Goal: Task Accomplishment & Management: Use online tool/utility

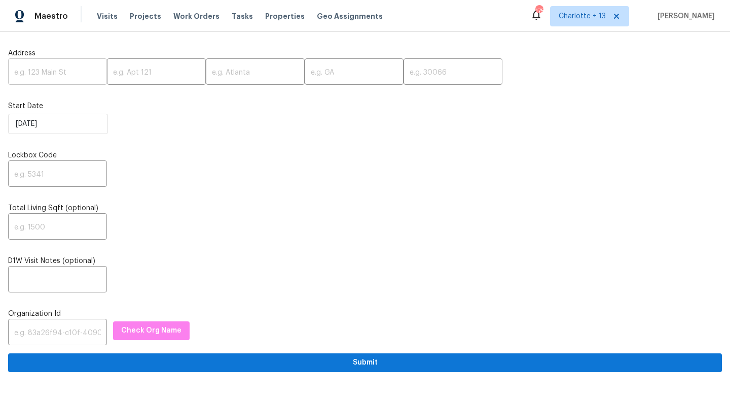
click at [39, 81] on input "text" at bounding box center [57, 73] width 99 height 24
paste input "[STREET_ADDRESS]"
drag, startPoint x: 73, startPoint y: 71, endPoint x: 95, endPoint y: 73, distance: 21.9
click at [94, 73] on input "[STREET_ADDRESS]" at bounding box center [57, 73] width 99 height 24
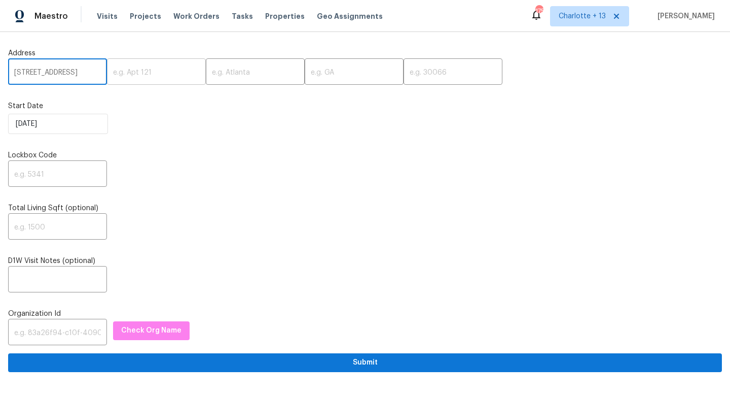
scroll to position [0, 49]
type input "13334 Belvedere Park Ct, Houston, TX"
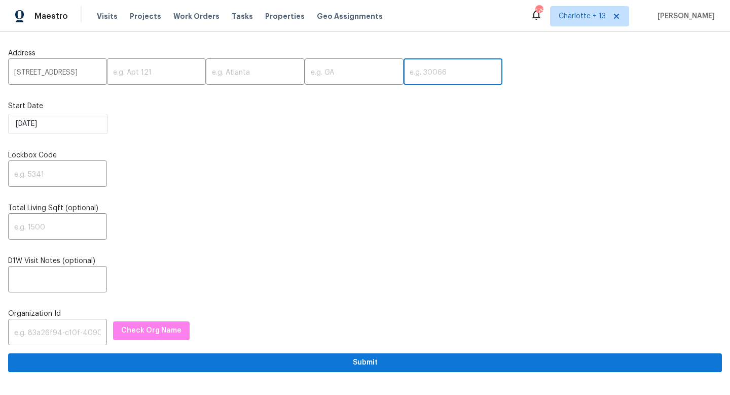
click at [407, 75] on input "text" at bounding box center [453, 73] width 99 height 24
paste input "77047"
type input "77047"
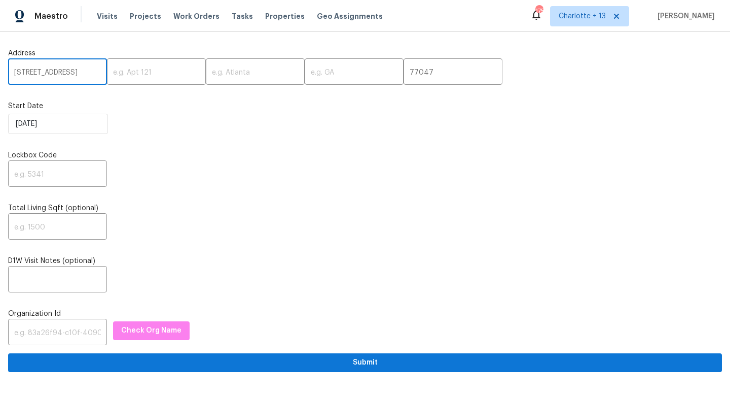
click at [86, 69] on input "13334 Belvedere Park Ct, Houston, TX" at bounding box center [57, 73] width 99 height 24
click at [86, 68] on input "13334 Belvedere Park Ct, Houston, TX" at bounding box center [57, 73] width 99 height 24
drag, startPoint x: 85, startPoint y: 71, endPoint x: 124, endPoint y: 79, distance: 39.4
click at [124, 79] on div "13334 Belvedere Park Ct, Houston, TX ​ ​ ​ ​ 77047 ​" at bounding box center [365, 73] width 714 height 24
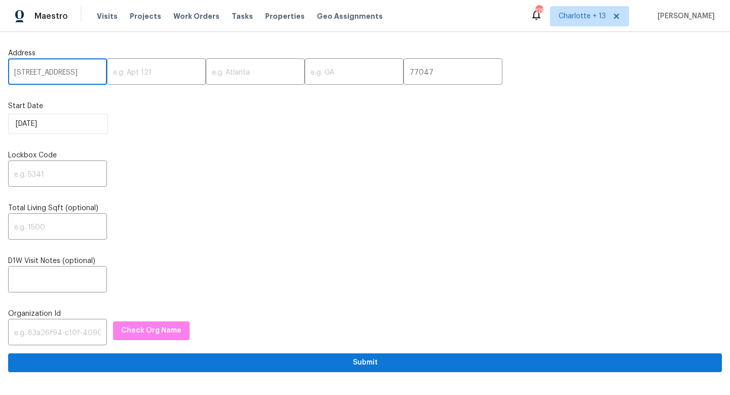
click at [87, 72] on input "13334 Belvedere Park Ct, Houston, TX" at bounding box center [57, 73] width 99 height 24
type input "13334 Belvedere Park Ct, Houston,"
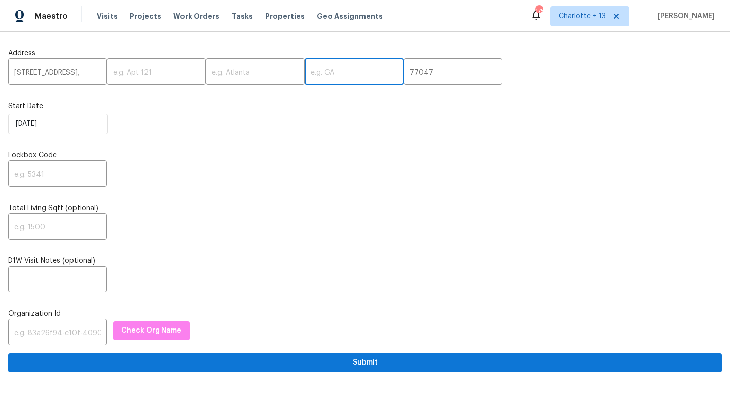
click at [305, 78] on input "text" at bounding box center [354, 73] width 99 height 24
paste input "TX"
type input "TX"
click at [84, 78] on input "13334 Belvedere Park Ct, Houston," at bounding box center [57, 73] width 99 height 24
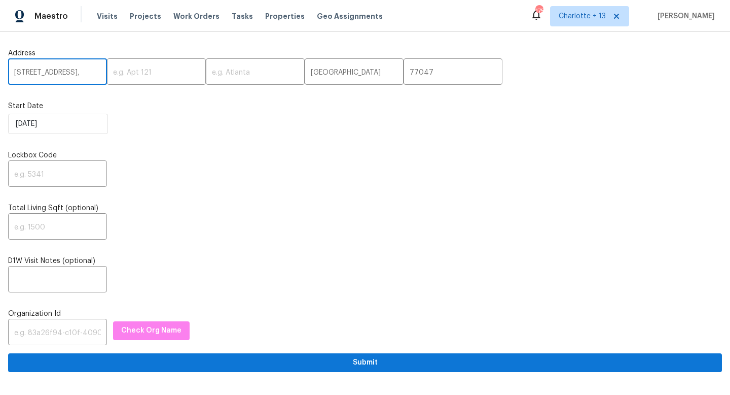
click at [84, 77] on input "13334 Belvedere Park Ct, Houston," at bounding box center [57, 73] width 99 height 24
drag, startPoint x: 85, startPoint y: 74, endPoint x: 148, endPoint y: 78, distance: 63.5
click at [148, 78] on div "13334 Belvedere Park Ct, Houston, ​ ​ ​ TX ​ 77047 ​" at bounding box center [365, 73] width 714 height 24
click at [68, 71] on input "13334 Belvedere Park Ct, Houston," at bounding box center [57, 73] width 99 height 24
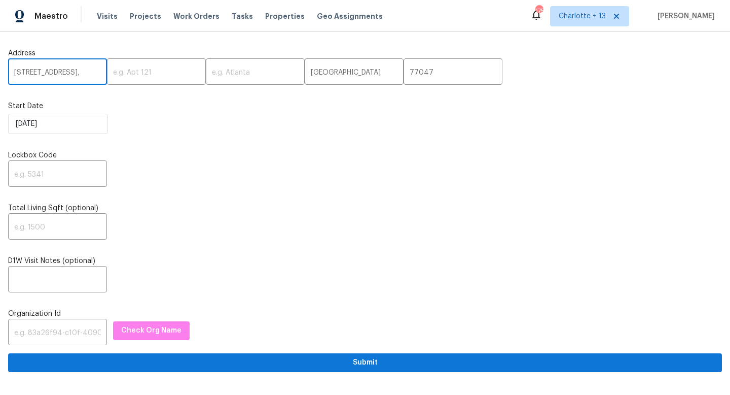
click at [68, 71] on input "13334 Belvedere Park Ct, Houston," at bounding box center [57, 73] width 99 height 24
type input "13334 Belvedere Park Ct,,"
click at [219, 74] on input "text" at bounding box center [255, 73] width 99 height 24
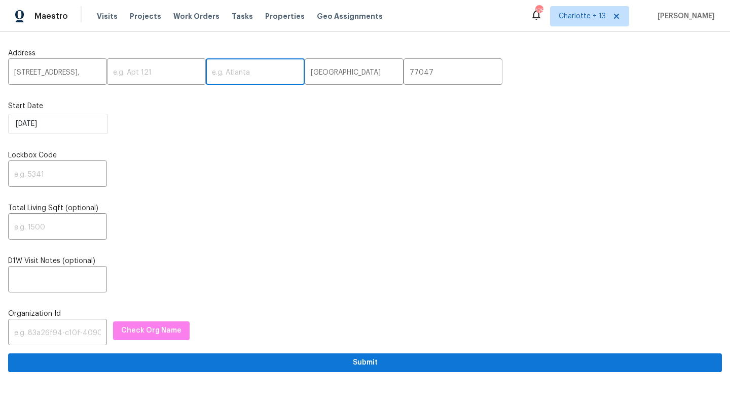
paste input "Houston"
type input "Houston"
click at [92, 68] on input "13334 Belvedere Park Ct,," at bounding box center [57, 73] width 99 height 24
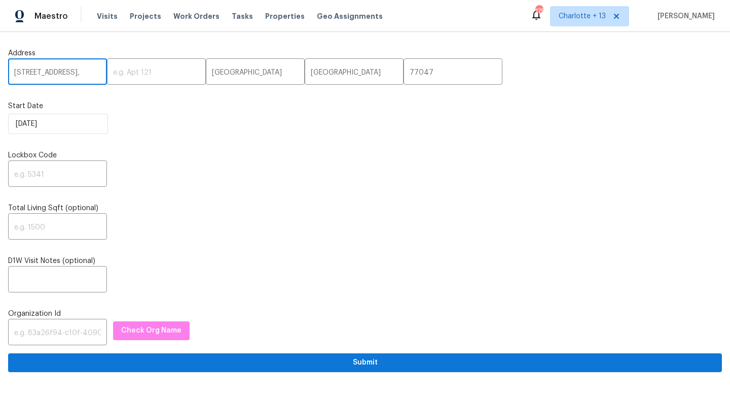
click at [92, 68] on input "13334 Belvedere Park Ct,," at bounding box center [57, 73] width 99 height 24
drag, startPoint x: 91, startPoint y: 69, endPoint x: 136, endPoint y: 74, distance: 45.4
click at [136, 74] on div "13334 Belvedere Park Ct,, ​ ​ Houston ​ TX ​ 77047 ​" at bounding box center [365, 73] width 714 height 24
click at [94, 72] on input "13334 Belvedere Park Ct,," at bounding box center [57, 73] width 99 height 24
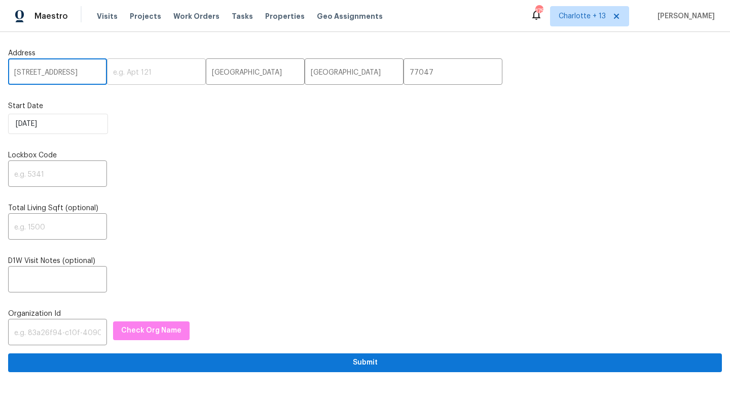
scroll to position [0, 3]
type input "[STREET_ADDRESS]"
click at [34, 172] on input "text" at bounding box center [57, 175] width 99 height 24
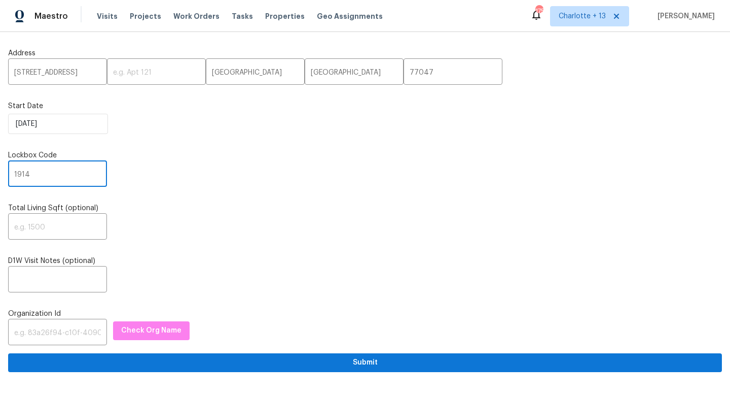
type input "1914"
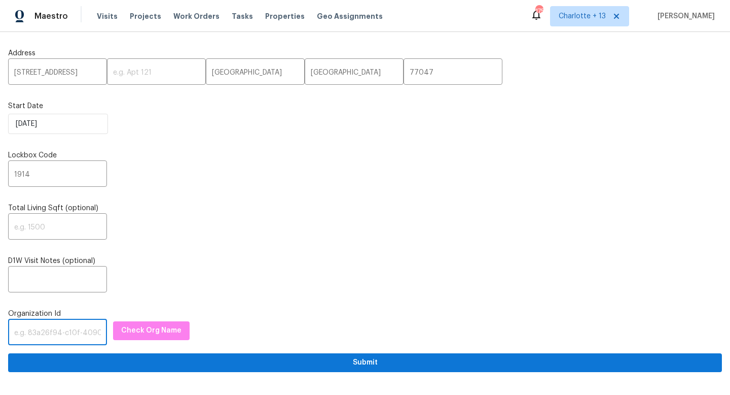
click at [49, 333] on input "text" at bounding box center [57, 333] width 99 height 24
paste input "845f7ff3-78ac-4044-be1e-2a70ff45d03f"
type input "845f7ff3-78ac-4044-be1e-2a70ff45d03f"
click at [121, 334] on span "Check Org Name" at bounding box center [151, 330] width 60 height 13
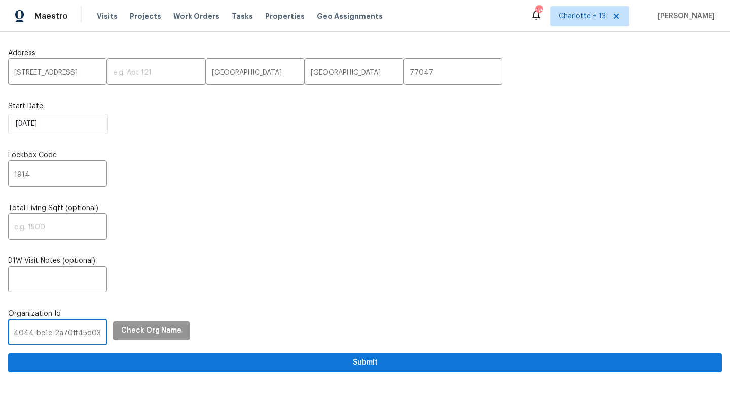
scroll to position [0, 0]
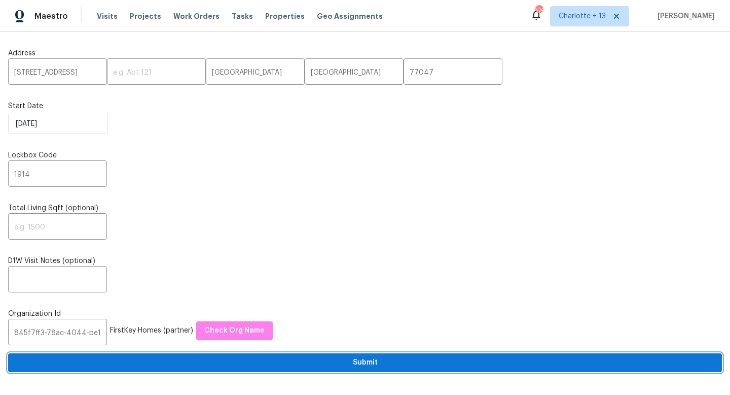
click at [280, 363] on span "Submit" at bounding box center [365, 362] width 698 height 13
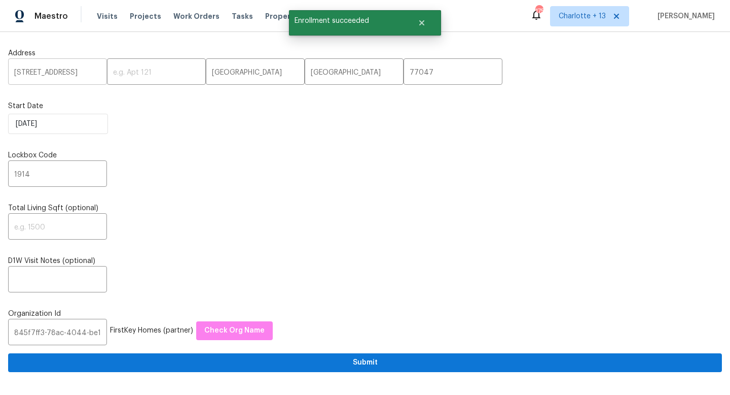
click at [71, 69] on input "13334 Belvedere Park Ct" at bounding box center [57, 73] width 99 height 24
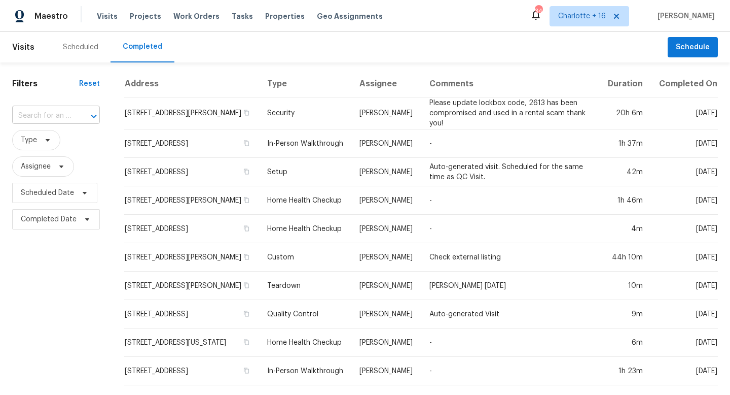
click at [72, 116] on div "​" at bounding box center [56, 116] width 88 height 16
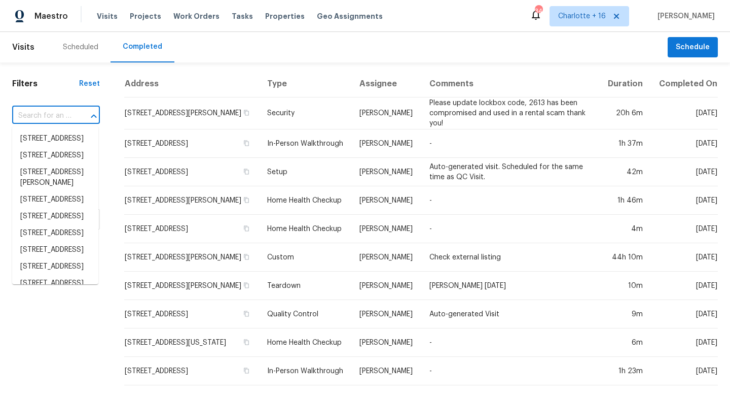
paste input "[STREET_ADDRESS]"
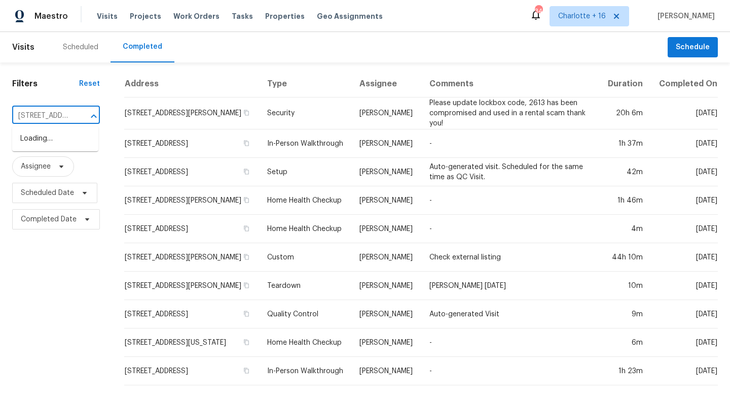
scroll to position [0, 28]
type input "[STREET_ADDRESS]"
click at [87, 45] on div "Scheduled" at bounding box center [81, 47] width 36 height 10
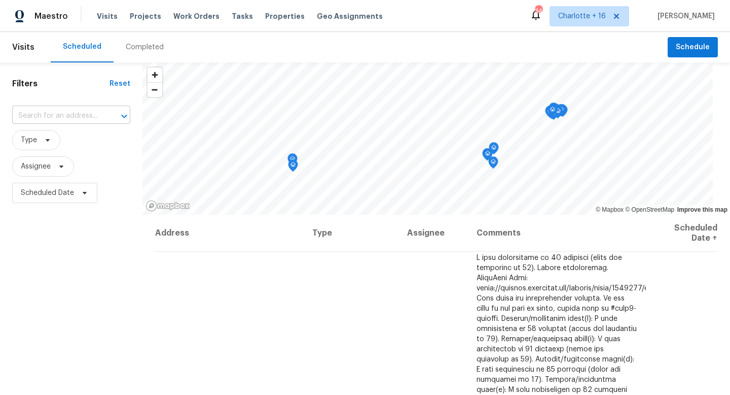
click at [67, 113] on input "text" at bounding box center [57, 116] width 90 height 16
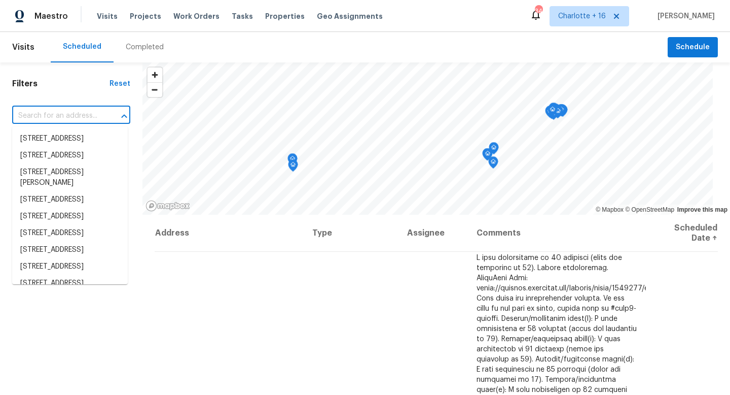
paste input "[STREET_ADDRESS]"
type input "[STREET_ADDRESS]"
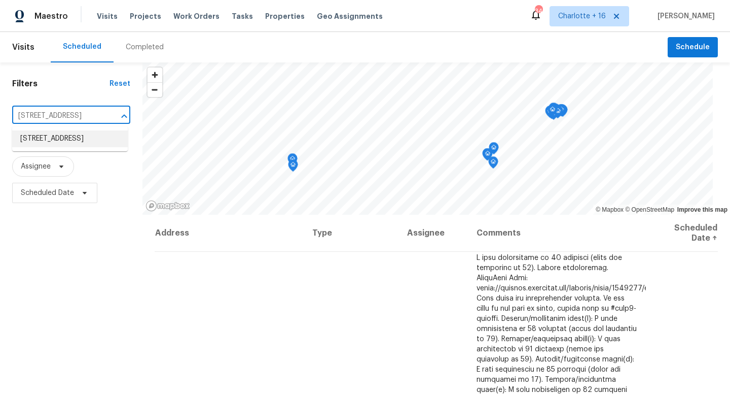
click at [81, 144] on li "13334 Belvedere Park Ct, Houston, TX 77047" at bounding box center [70, 138] width 116 height 17
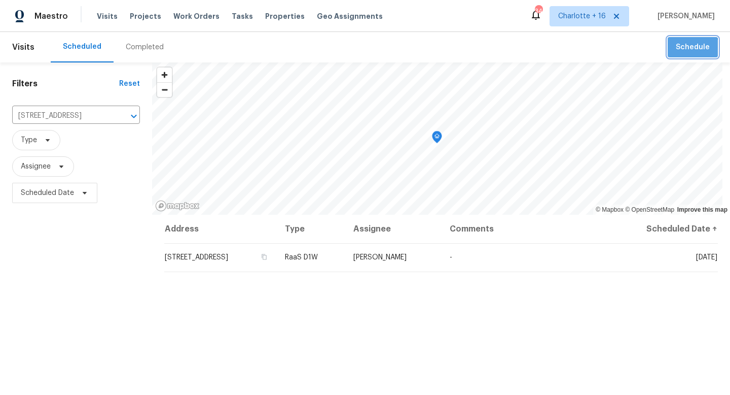
click at [676, 53] on span "Schedule" at bounding box center [693, 47] width 34 height 13
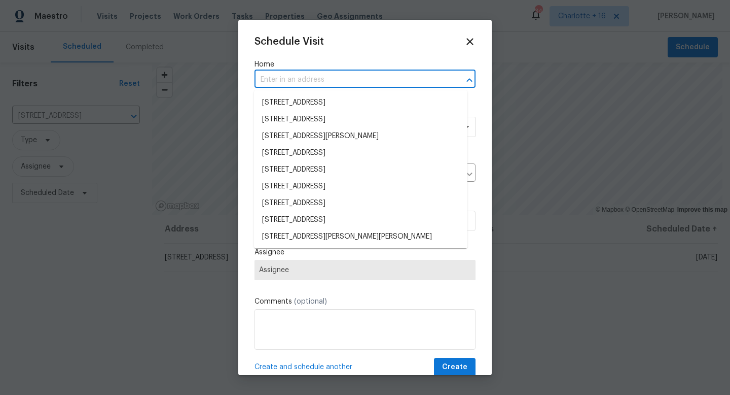
click at [359, 83] on input "text" at bounding box center [351, 80] width 193 height 16
paste input "13334 Belvedere Park Ct"
type input "13334 Belvedere Park Ct"
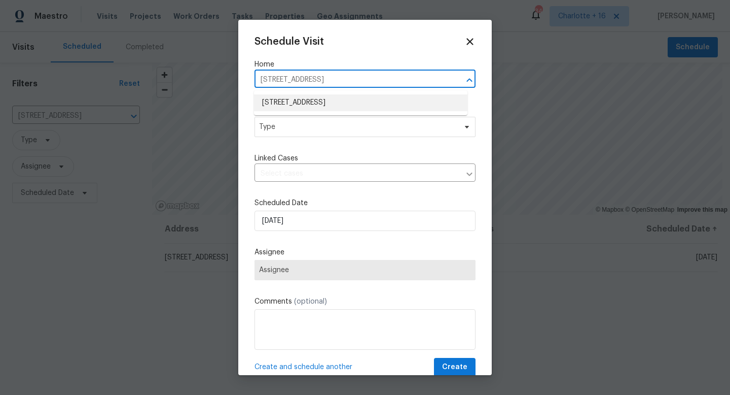
click at [342, 100] on li "13334 Belvedere Park Ct, Houston, TX 77047" at bounding box center [361, 102] width 214 height 17
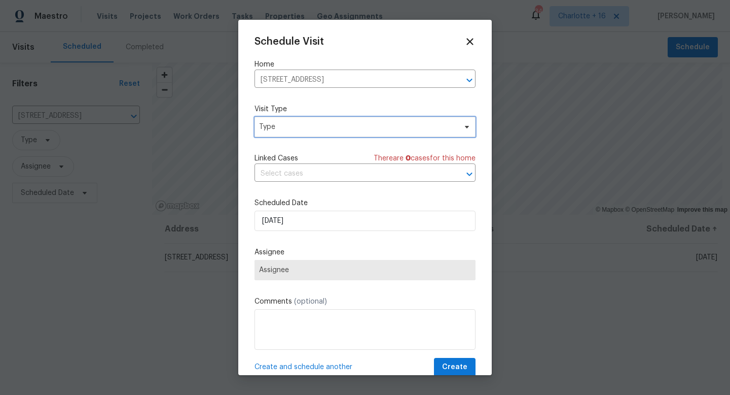
click at [297, 130] on span "Type" at bounding box center [357, 127] width 197 height 10
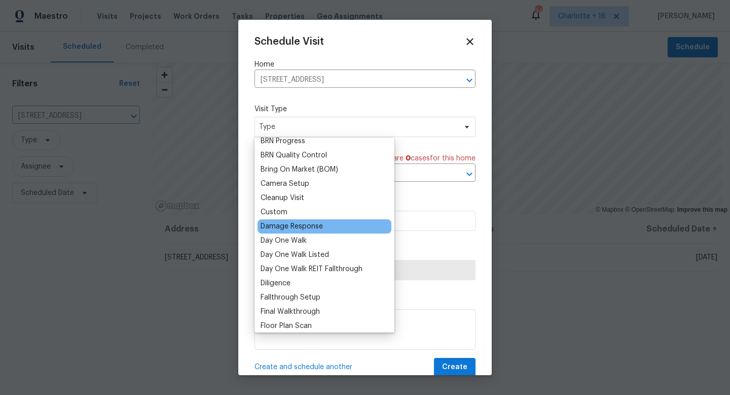
scroll to position [93, 0]
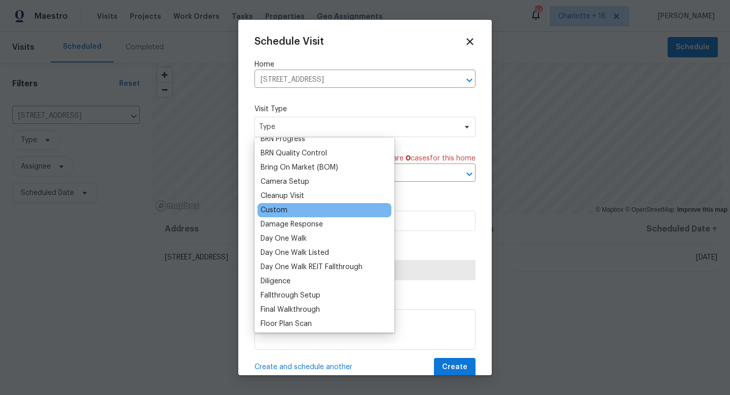
click at [291, 214] on div "Custom" at bounding box center [325, 210] width 134 height 14
click at [285, 212] on div "Custom" at bounding box center [274, 210] width 27 height 10
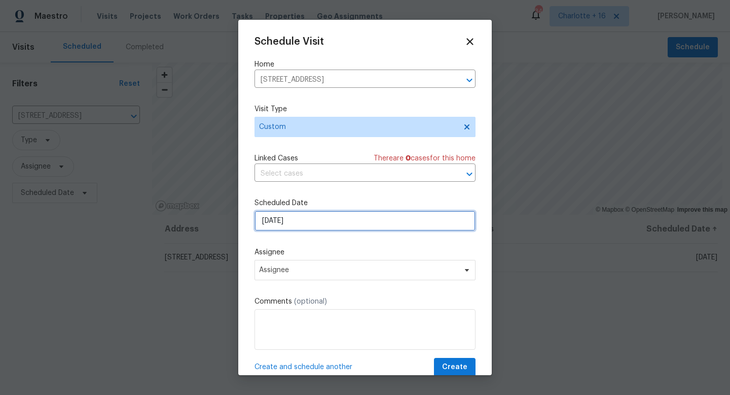
click at [297, 219] on input "[DATE]" at bounding box center [365, 221] width 221 height 20
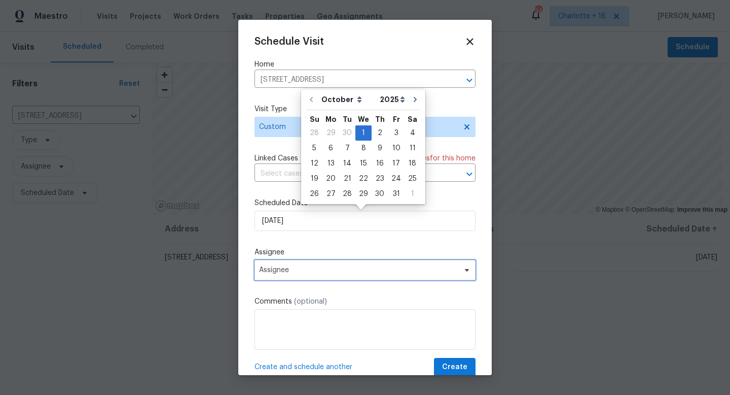
click at [301, 275] on span "Assignee" at bounding box center [365, 270] width 221 height 20
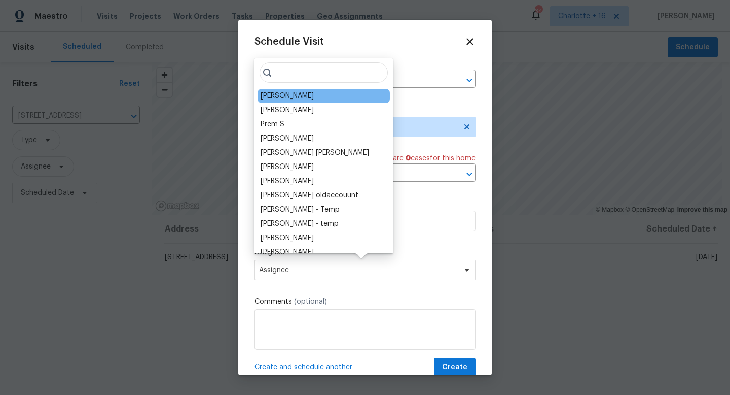
click at [308, 97] on div "[PERSON_NAME]" at bounding box center [324, 96] width 132 height 14
click at [303, 96] on div "[PERSON_NAME]" at bounding box center [287, 96] width 53 height 10
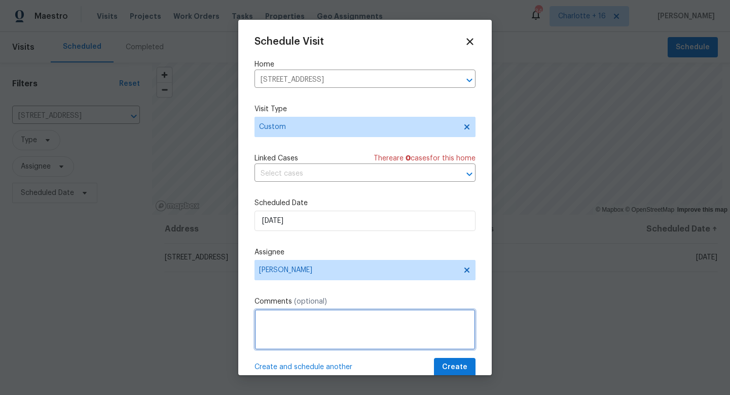
click at [294, 319] on textarea at bounding box center [365, 329] width 221 height 41
paste textarea "Access instructions: Igloo lock box front door: 13032346 Combo box on garage tr…"
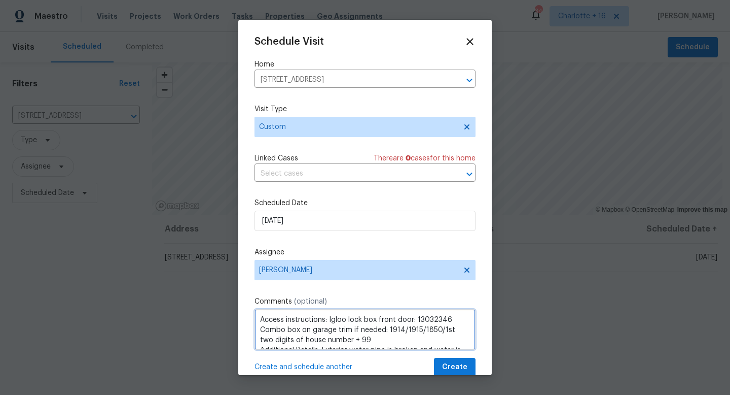
scroll to position [25, 0]
click at [260, 325] on textarea "Access instructions: Igloo lock box front door: 13032346 Combo box on garage tr…" at bounding box center [365, 329] width 221 height 41
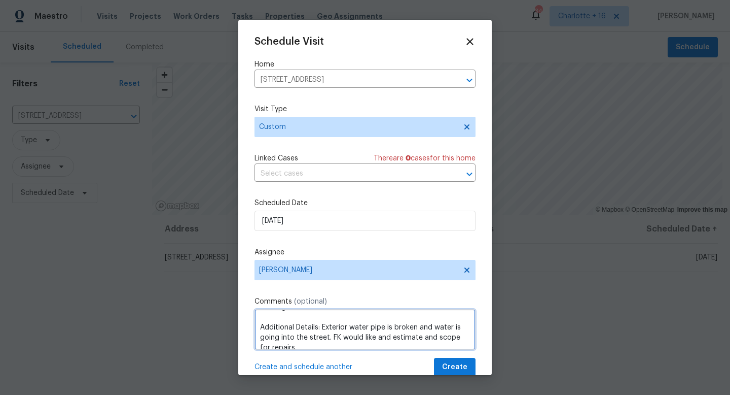
scroll to position [42, 0]
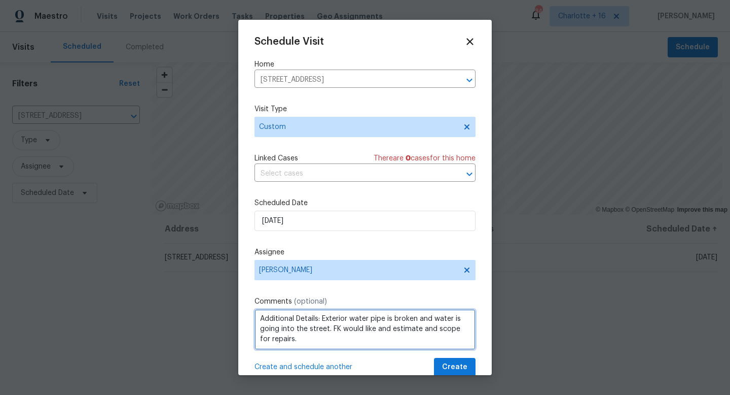
click at [336, 339] on textarea "Access instructions: Igloo lock box front door: 13032346 Combo box on garage tr…" at bounding box center [365, 329] width 221 height 41
paste textarea "https://opendoor.slack.com/archives/C07MY6AKJKG/p1759340639958289"
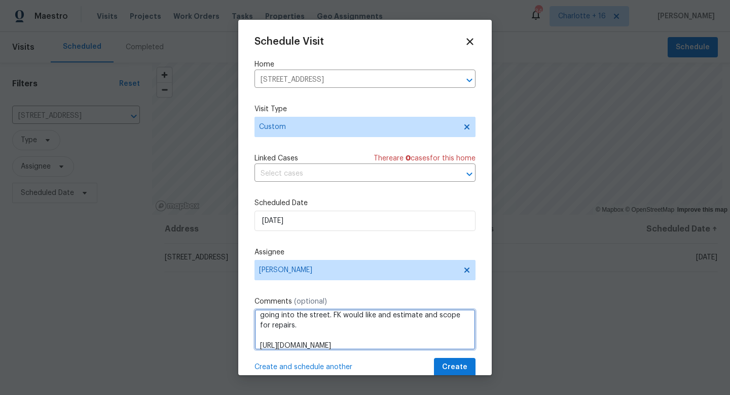
scroll to position [65, 0]
type textarea "Access instructions: Igloo lock box front door: 13032346 Combo box on garage tr…"
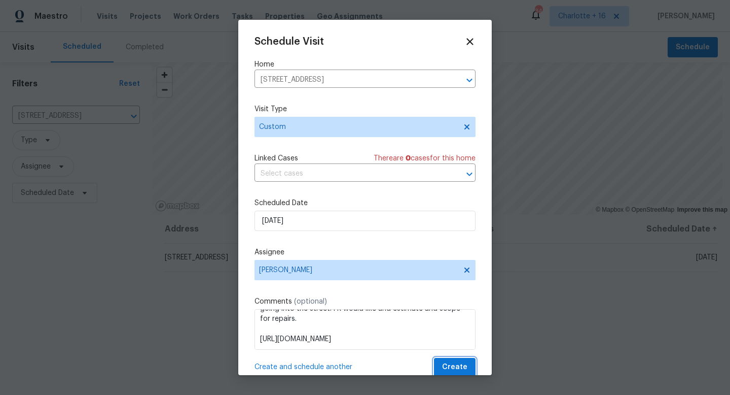
click at [454, 367] on span "Create" at bounding box center [454, 367] width 25 height 13
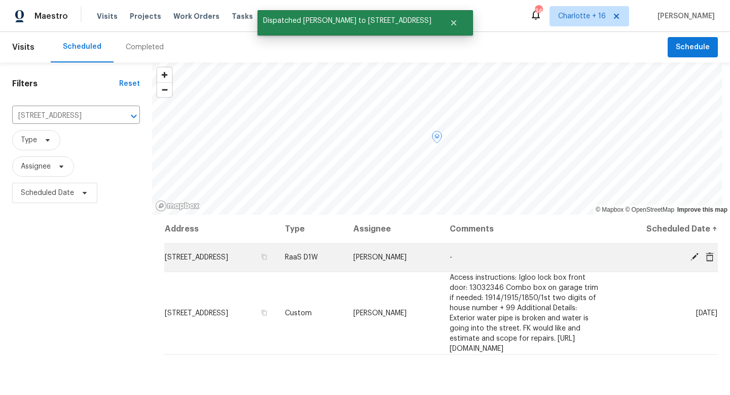
click at [707, 257] on span at bounding box center [710, 256] width 15 height 9
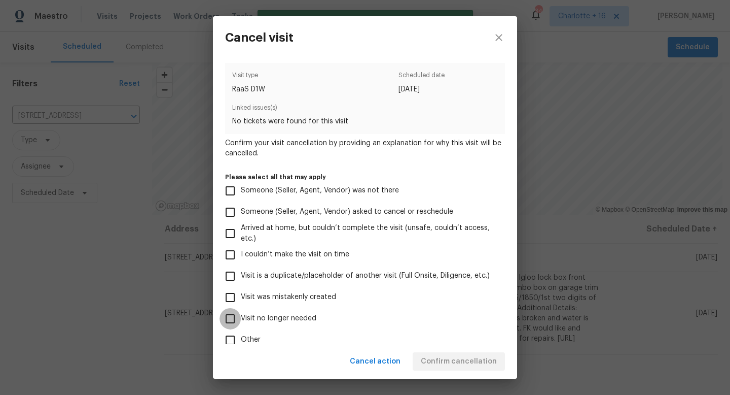
click at [228, 321] on input "Visit no longer needed" at bounding box center [230, 318] width 21 height 21
checkbox input "true"
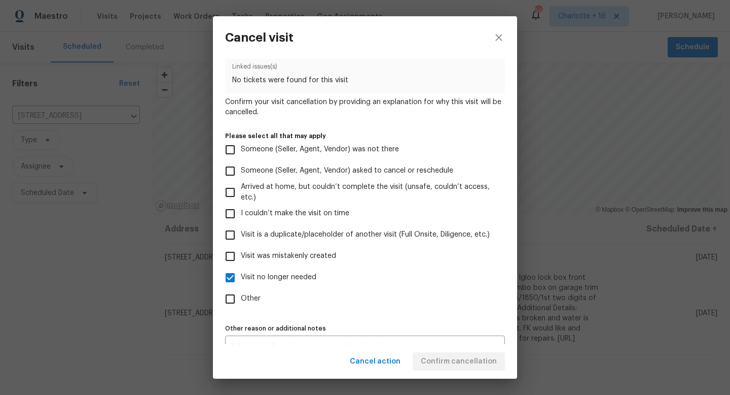
scroll to position [60, 0]
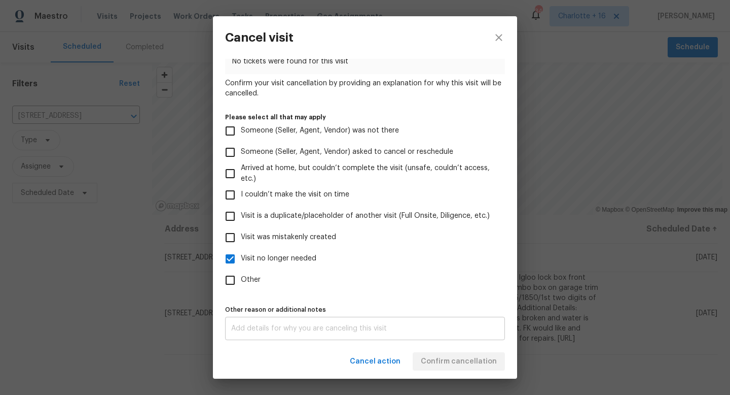
click at [336, 317] on div "x Other reason or additional notes" at bounding box center [365, 328] width 280 height 23
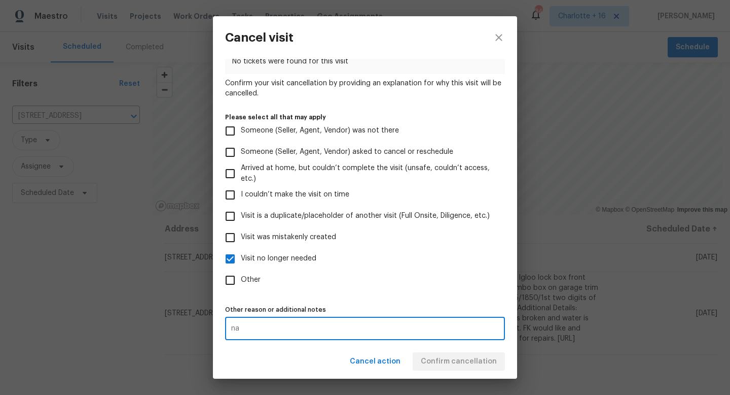
type textarea "na"
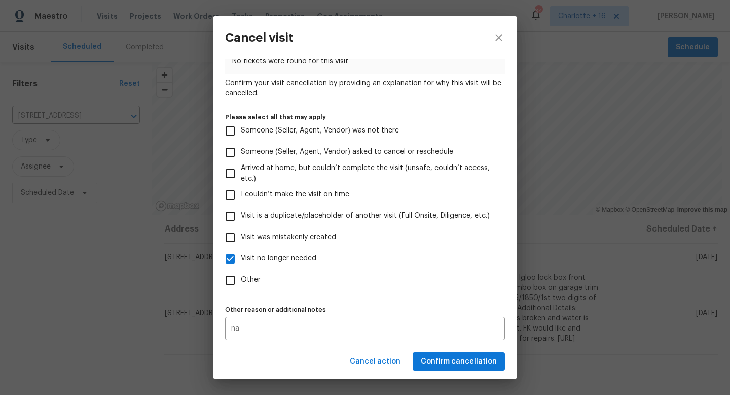
click at [386, 299] on div "Visit type RaaS D1W Scheduled date 10/1/2025 Linked issues(s) No tickets were f…" at bounding box center [365, 171] width 280 height 337
click at [466, 356] on span "Confirm cancellation" at bounding box center [459, 361] width 76 height 13
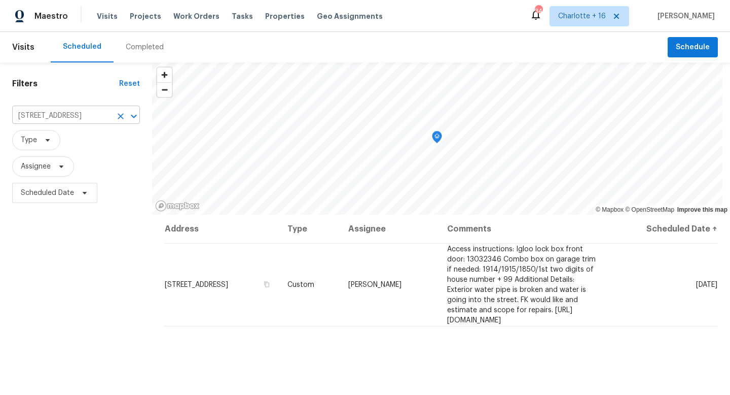
click at [40, 113] on input "13334 Belvedere Park Ct, Houston, TX 77047" at bounding box center [61, 116] width 99 height 16
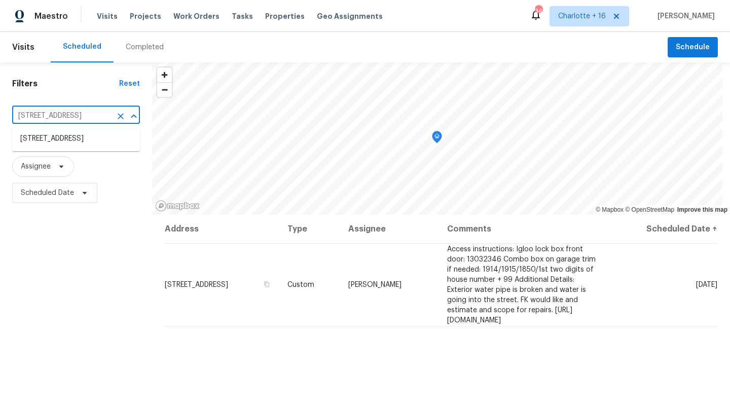
click at [40, 113] on input "13334 Belvedere Park Ct, Houston, TX 77047" at bounding box center [61, 116] width 99 height 16
paste input "030 Warden St"
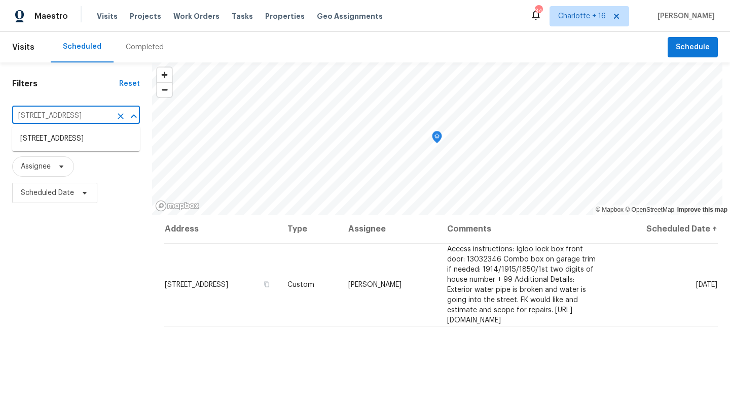
type input "1030 Warden St"
click at [60, 145] on li "1030 Warden St, Benbrook, TX 76126" at bounding box center [76, 138] width 128 height 17
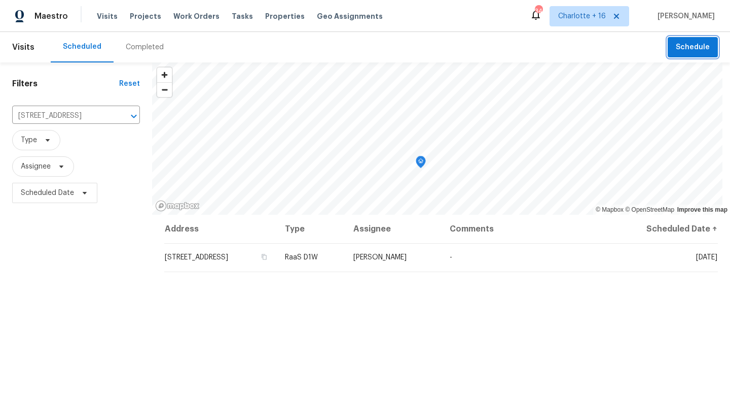
click at [700, 43] on span "Schedule" at bounding box center [693, 47] width 34 height 13
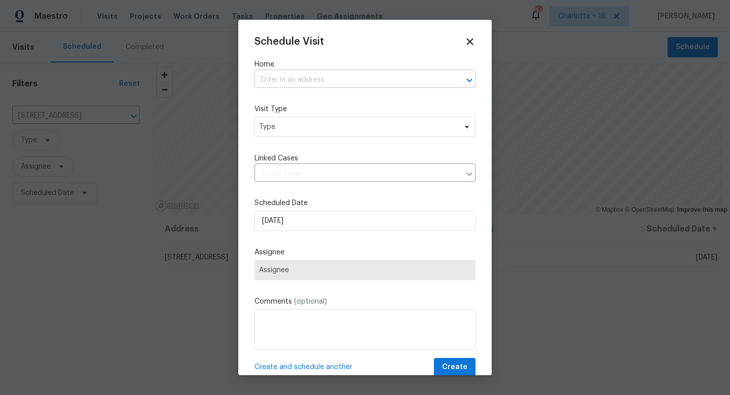
click at [325, 80] on input "text" at bounding box center [351, 80] width 193 height 16
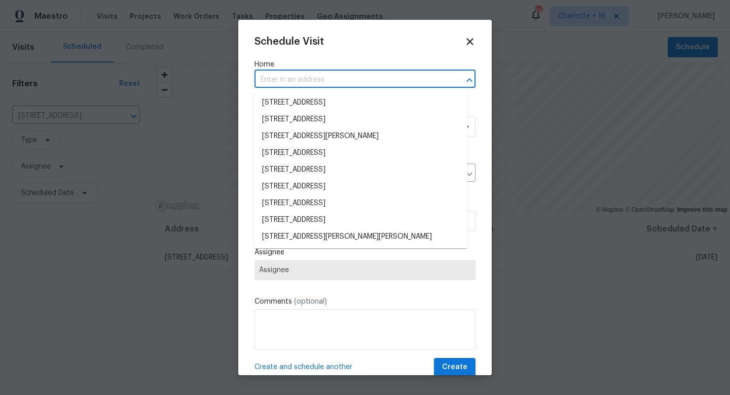
paste input "1030 Warden St, Benbrook, TX 76126"
type input "1030 Warden St, Benbrook, TX 76126"
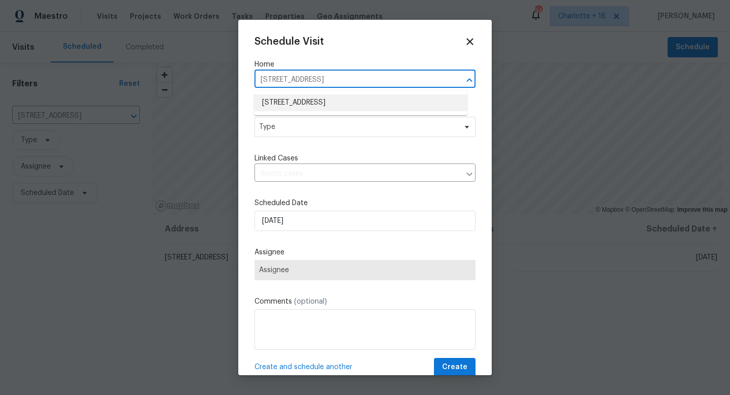
click at [328, 98] on li "1030 Warden St, Benbrook, TX 76126" at bounding box center [361, 102] width 214 height 17
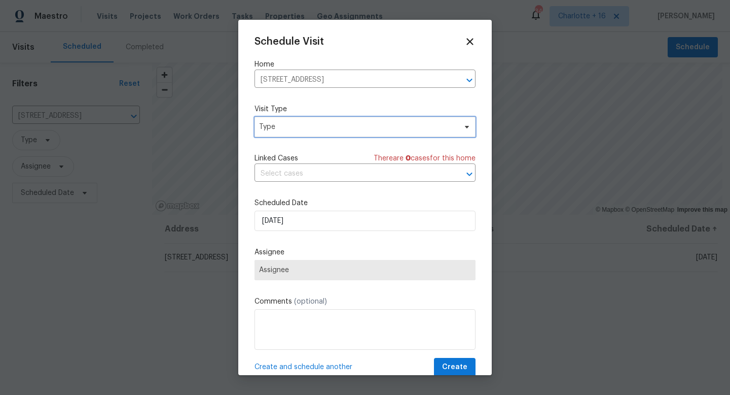
click at [305, 129] on span "Type" at bounding box center [357, 127] width 197 height 10
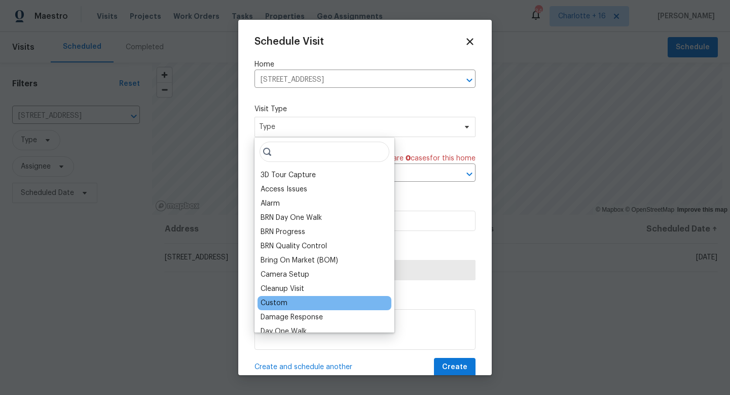
click at [299, 305] on div "Custom" at bounding box center [325, 303] width 134 height 14
click at [291, 302] on div "Custom" at bounding box center [325, 303] width 134 height 14
click at [276, 303] on div "Custom" at bounding box center [274, 303] width 27 height 10
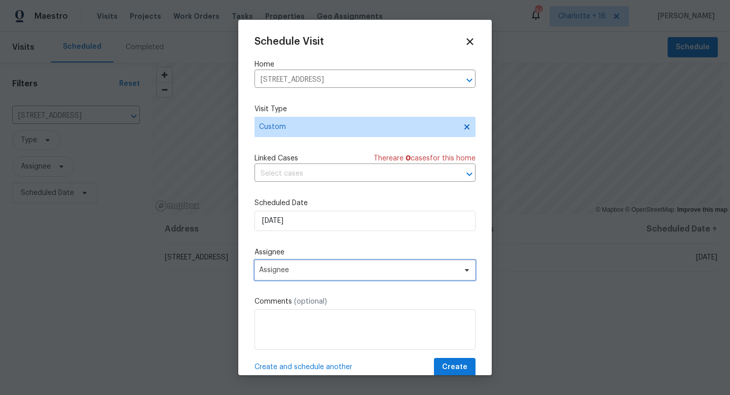
click at [298, 264] on span "Assignee" at bounding box center [365, 270] width 221 height 20
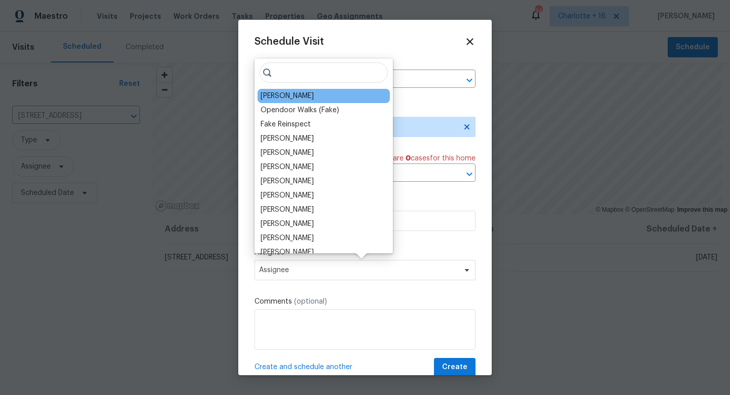
click at [306, 98] on div "Jason Fletcher" at bounding box center [287, 96] width 53 height 10
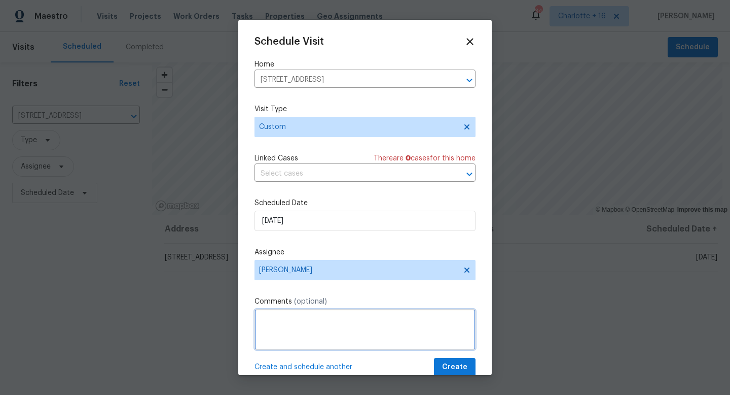
click at [275, 316] on textarea at bounding box center [365, 329] width 221 height 41
paste textarea "Seller would like an estimate for the following repairs: Showing Agent reports:…"
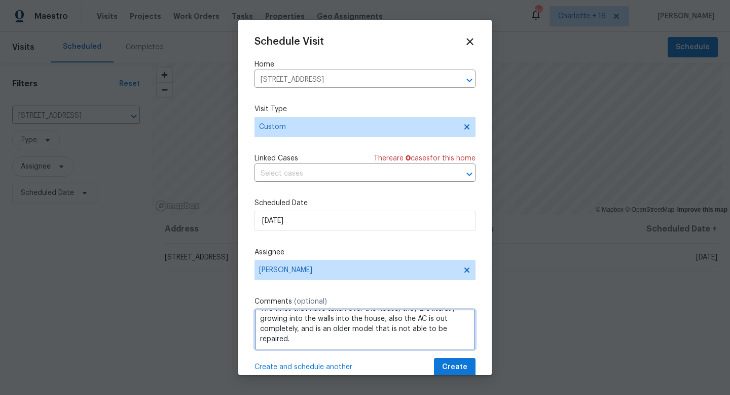
scroll to position [76, 0]
paste textarea "https://opendoor.slack.com/archives/C07MY6AKJKG/p1759341027024039"
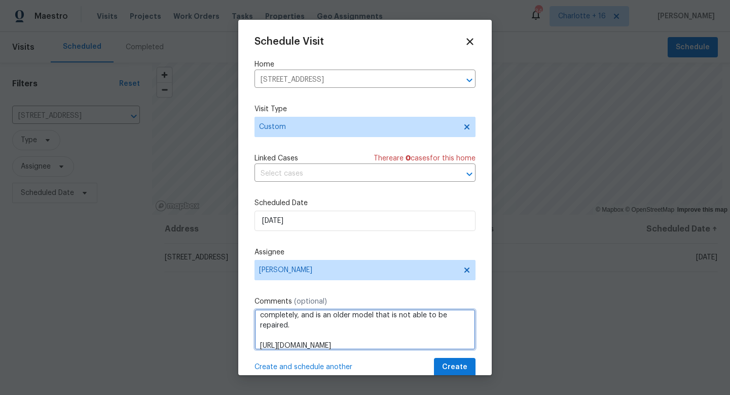
scroll to position [86, 0]
type textarea "Seller would like an estimate for the following repairs: Showing Agent reports:…"
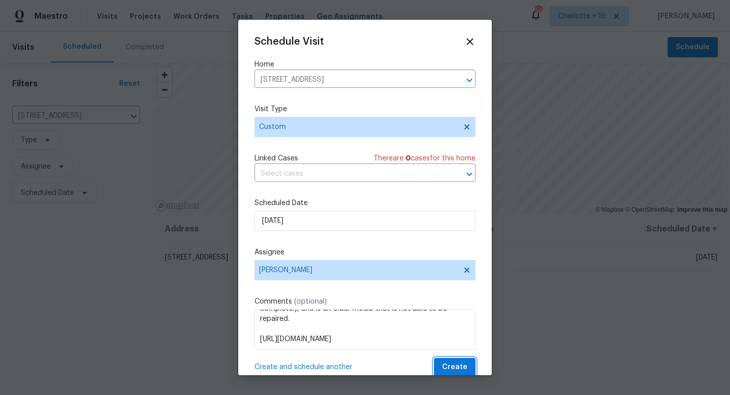
click at [446, 367] on span "Create" at bounding box center [454, 367] width 25 height 13
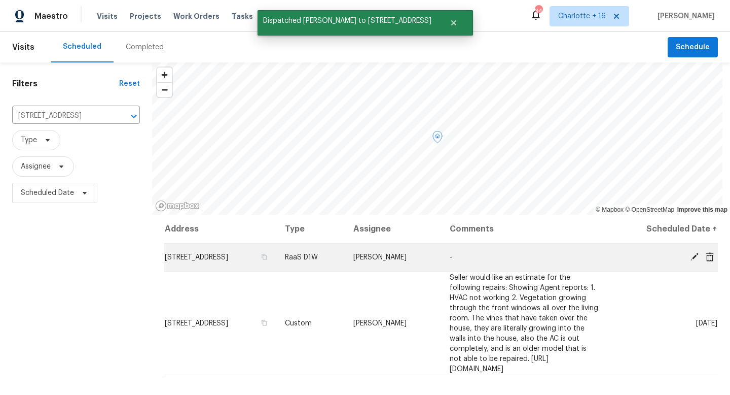
click at [706, 257] on icon at bounding box center [710, 256] width 8 height 9
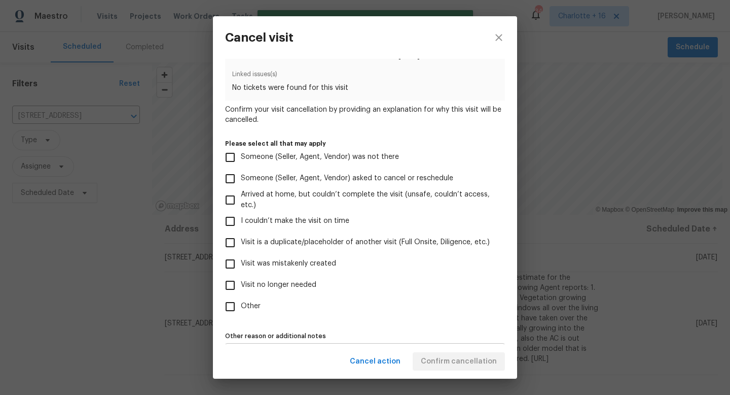
scroll to position [60, 0]
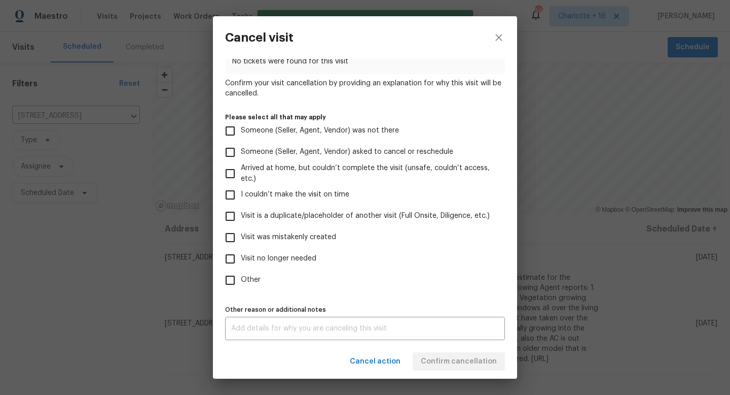
click at [235, 262] on input "Visit no longer needed" at bounding box center [230, 258] width 21 height 21
checkbox input "true"
click at [272, 327] on textarea at bounding box center [365, 328] width 268 height 7
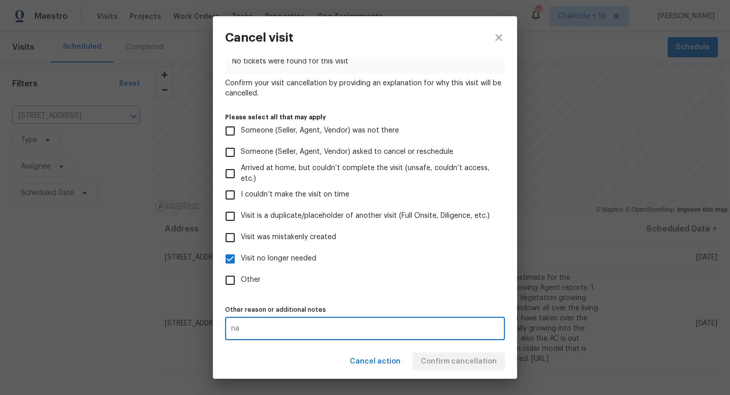
type textarea "na"
click at [472, 360] on div "Cancel action Confirm cancellation" at bounding box center [365, 361] width 304 height 35
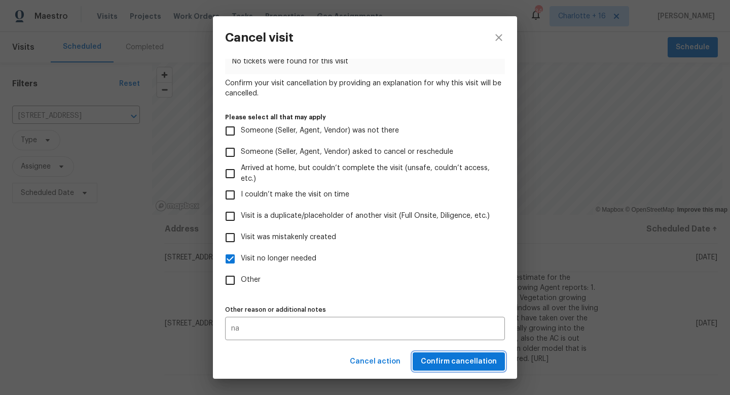
click at [472, 360] on span "Confirm cancellation" at bounding box center [459, 361] width 76 height 13
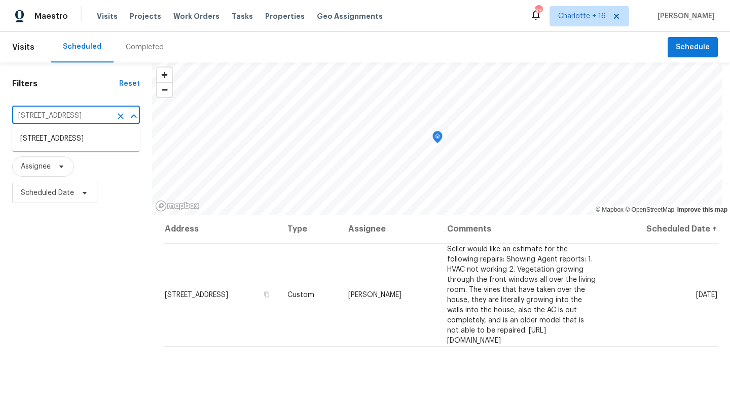
click at [83, 112] on input "1030 Warden St, Benbrook, TX 76126" at bounding box center [61, 116] width 99 height 16
paste input "2139 Jonathan Ave"
type input "2139 Jonathan Ave"
click at [78, 142] on li "[STREET_ADDRESS][PERSON_NAME]" at bounding box center [76, 143] width 128 height 27
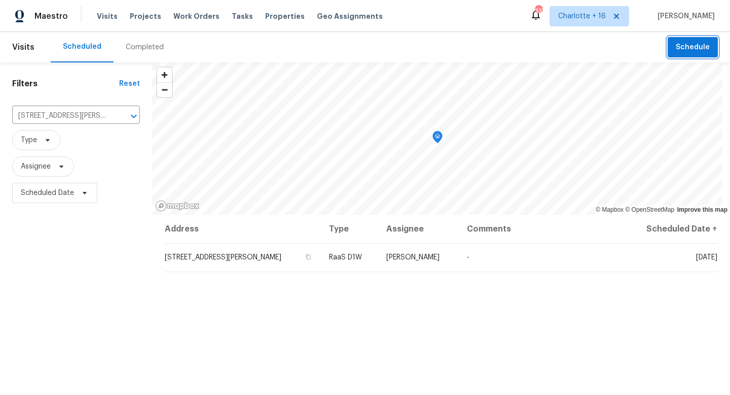
click at [676, 47] on span "Schedule" at bounding box center [693, 47] width 34 height 13
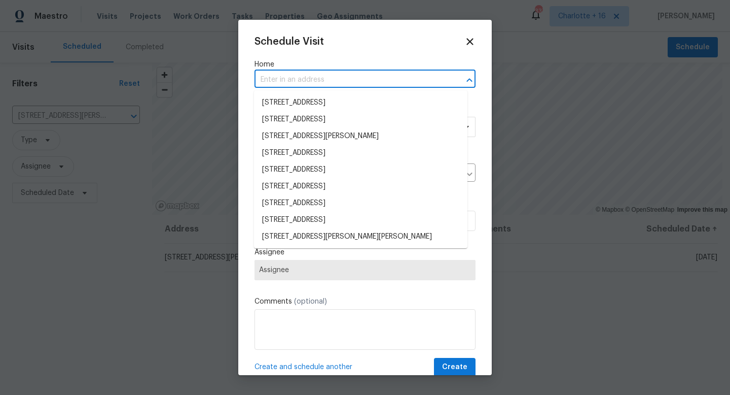
click at [331, 80] on input "text" at bounding box center [351, 80] width 193 height 16
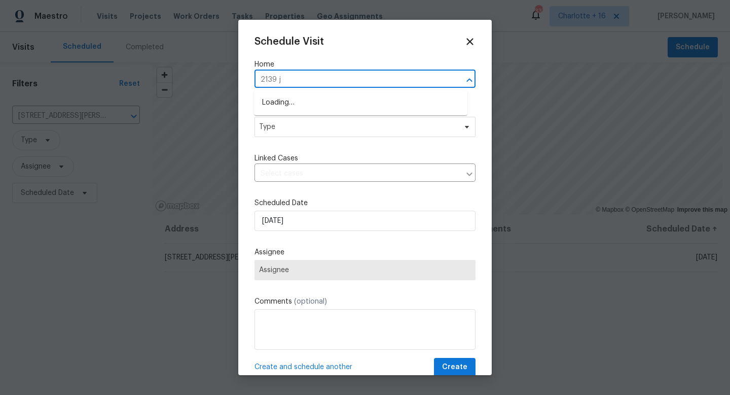
type input "2139 jo"
click at [365, 102] on li "[STREET_ADDRESS][PERSON_NAME]" at bounding box center [361, 102] width 214 height 17
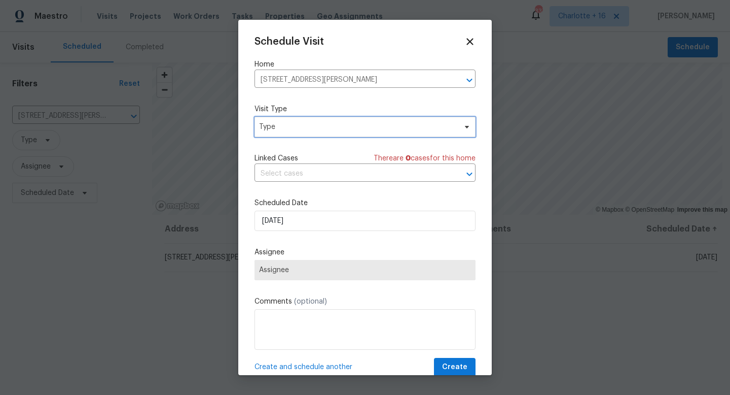
click at [327, 136] on span "Type" at bounding box center [365, 127] width 221 height 20
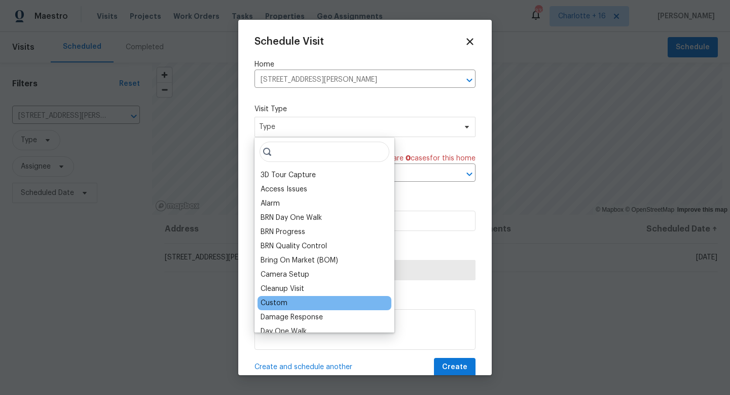
click at [309, 299] on div "Custom" at bounding box center [325, 303] width 134 height 14
click at [284, 306] on div "Custom" at bounding box center [274, 303] width 27 height 10
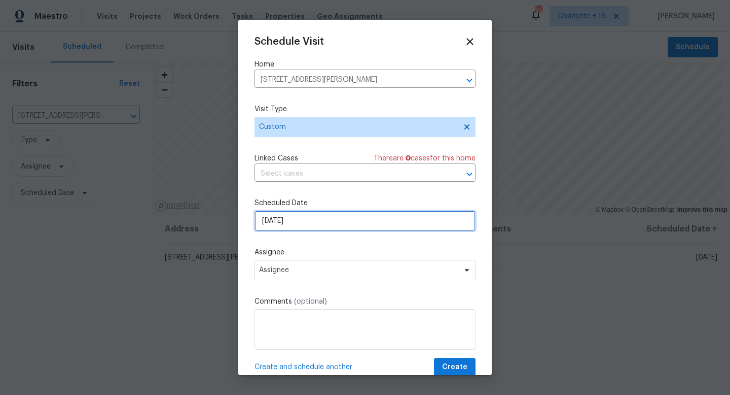
click at [290, 220] on input "[DATE]" at bounding box center [365, 221] width 221 height 20
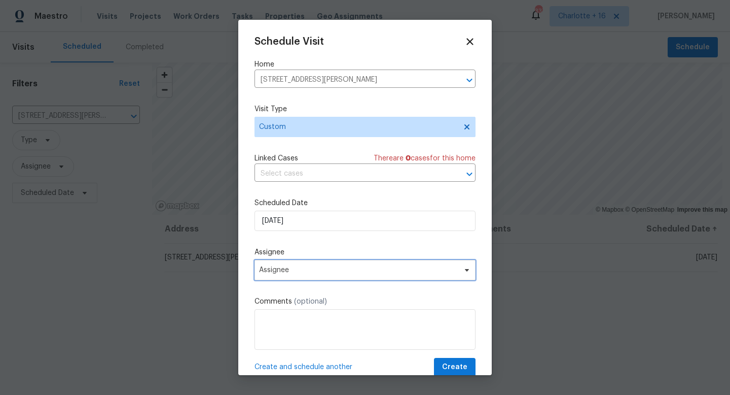
click at [293, 265] on span "Assignee" at bounding box center [365, 270] width 221 height 20
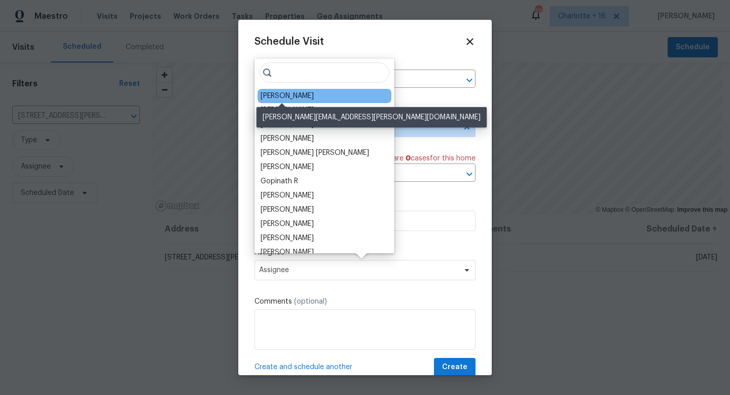
click at [288, 96] on div "[PERSON_NAME]" at bounding box center [287, 96] width 53 height 10
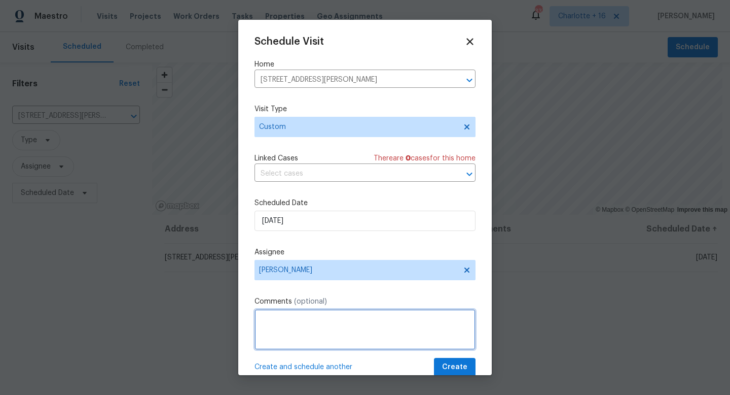
click at [317, 316] on textarea at bounding box center [365, 329] width 221 height 41
paste textarea "https://opendoor.slack.com/archives/C07MY6AKJKG/p1759341682915299"
click at [259, 319] on textarea "https://opendoor.slack.com/archives/C07MY6AKJKG/p1759341682915299" at bounding box center [365, 329] width 221 height 41
paste textarea "Access Instructions: 19141850 Details: Lender required repairs: Exterior siding…"
click at [308, 330] on textarea "Access Instructions: 19141850 Details: Lender required repairs: Exterior siding…" at bounding box center [365, 329] width 221 height 41
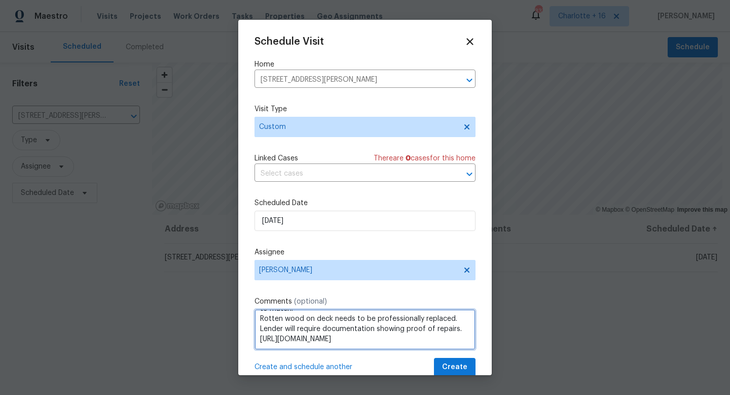
scroll to position [92, 0]
click at [337, 324] on textarea "Access Instructions: 19141850 Details: Lender required repairs: Exterior siding…" at bounding box center [365, 329] width 221 height 41
click at [288, 323] on textarea "Access Instructions: 19141850 Details: Lender required repairs: Exterior siding…" at bounding box center [365, 329] width 221 height 41
type textarea "Access Instructions: 19141850 Details: Lender required repairs: Exterior siding…"
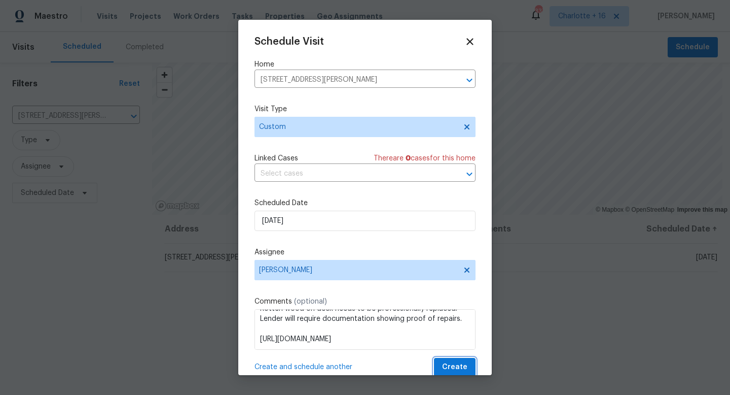
drag, startPoint x: 458, startPoint y: 360, endPoint x: 473, endPoint y: 356, distance: 16.2
click at [457, 360] on button "Create" at bounding box center [455, 367] width 42 height 19
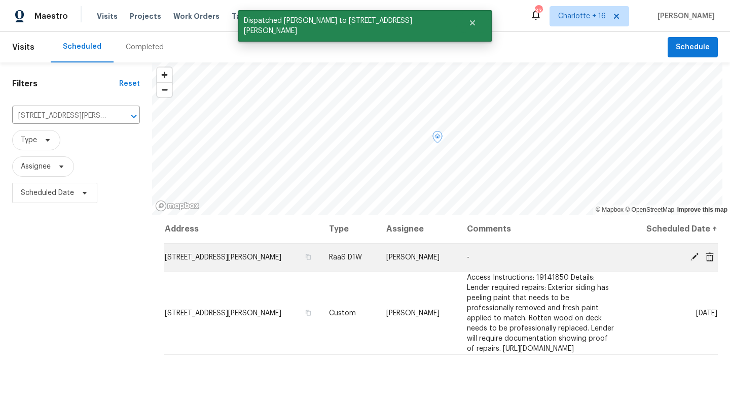
click at [706, 255] on icon at bounding box center [710, 256] width 8 height 9
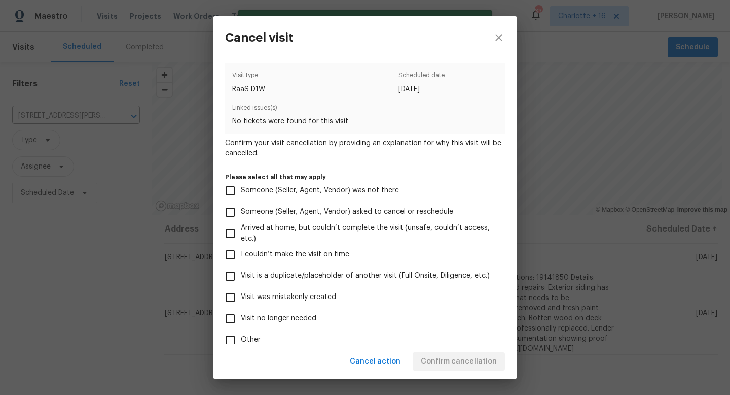
scroll to position [60, 0]
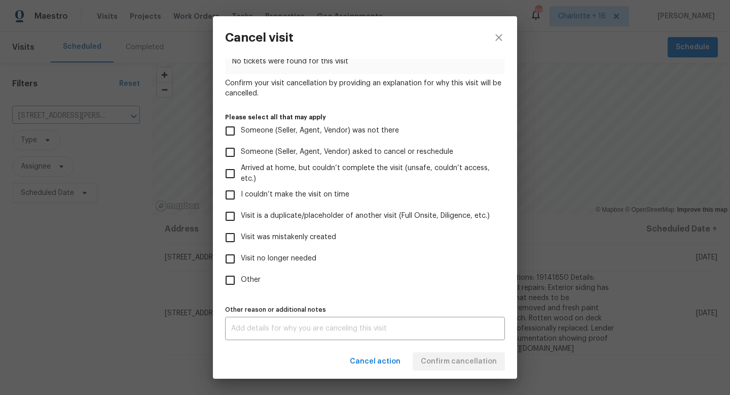
click at [235, 259] on input "Visit no longer needed" at bounding box center [230, 258] width 21 height 21
checkbox input "true"
click at [333, 327] on textarea at bounding box center [365, 328] width 268 height 7
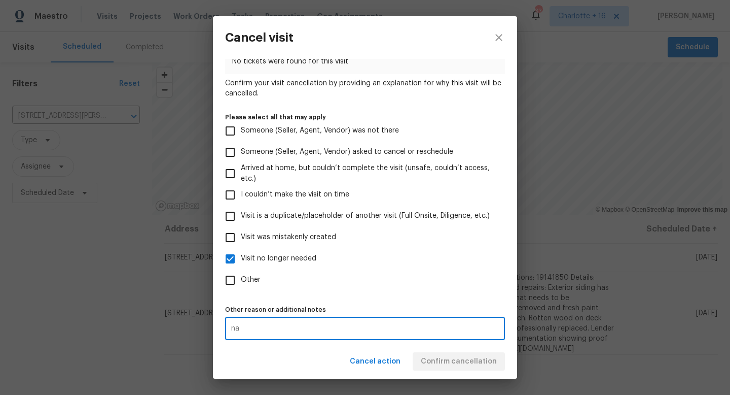
type textarea "na"
click at [477, 363] on div "Cancel action Confirm cancellation" at bounding box center [365, 361] width 304 height 35
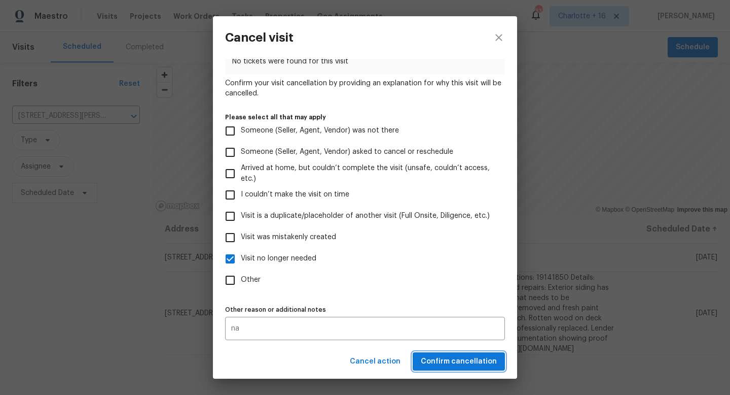
click at [476, 362] on span "Confirm cancellation" at bounding box center [459, 361] width 76 height 13
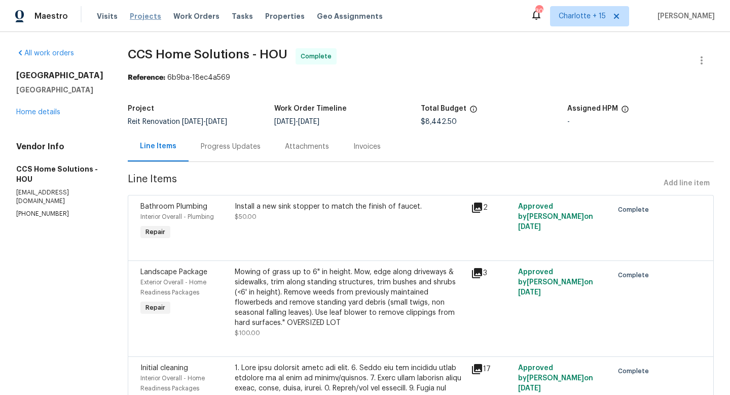
click at [134, 18] on span "Projects" at bounding box center [145, 16] width 31 height 10
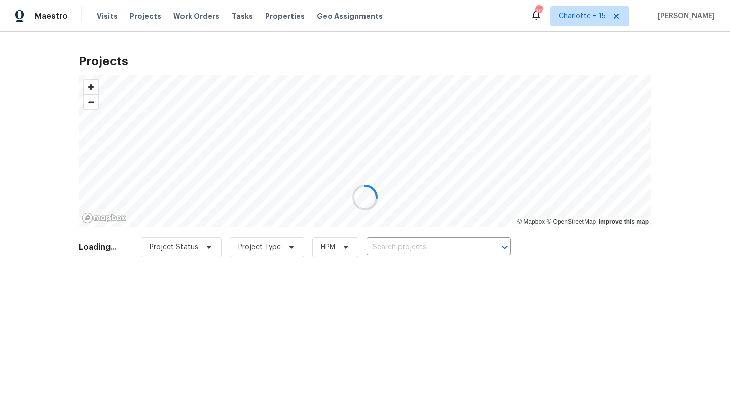
click at [429, 245] on div at bounding box center [365, 197] width 730 height 395
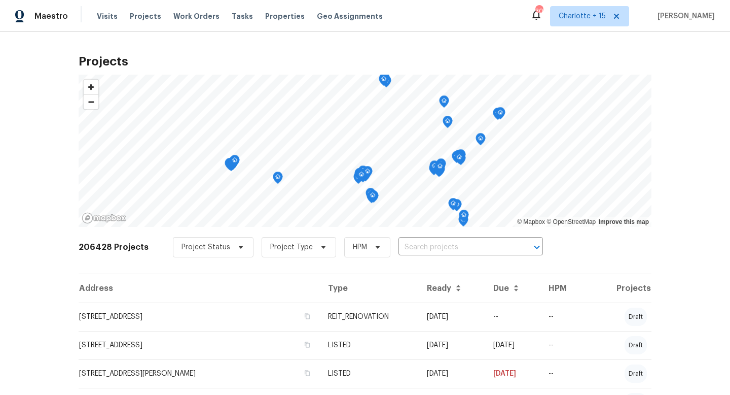
click at [406, 248] on input "text" at bounding box center [457, 247] width 116 height 16
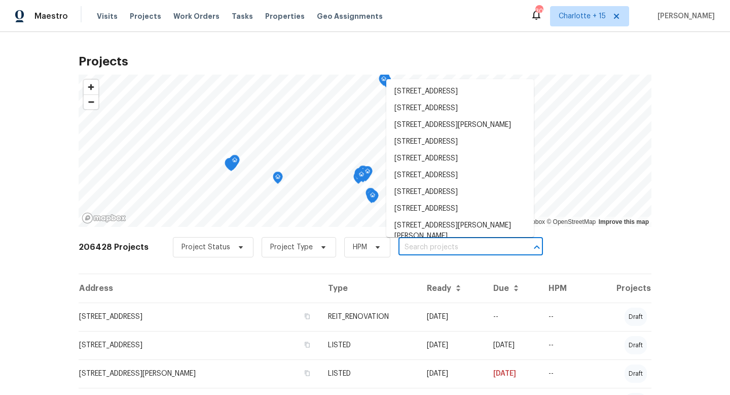
paste input "13334 Belvedere"
type input "13334 Belvedere"
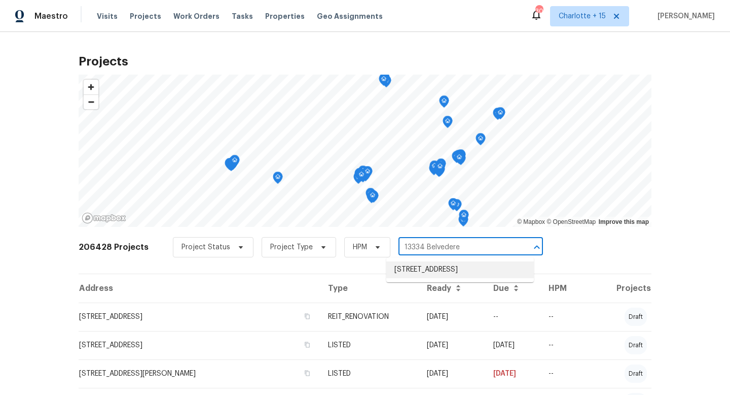
click at [429, 275] on li "[STREET_ADDRESS]" at bounding box center [461, 269] width 148 height 17
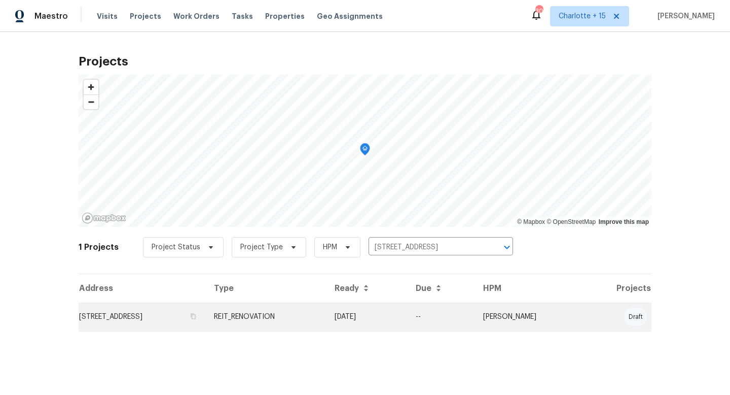
click at [165, 318] on td "[STREET_ADDRESS]" at bounding box center [142, 316] width 127 height 28
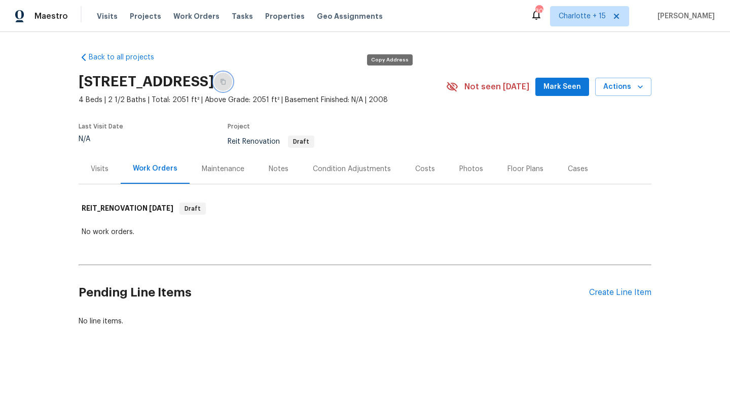
click at [232, 82] on button "button" at bounding box center [223, 82] width 18 height 18
click at [101, 58] on link "Back to all projects" at bounding box center [127, 57] width 97 height 10
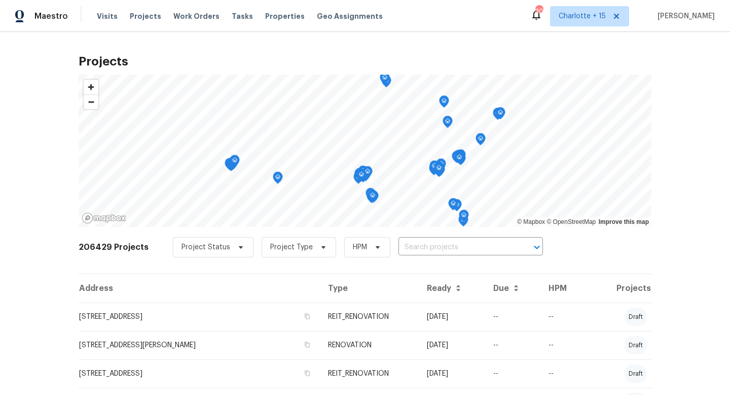
click at [386, 247] on div "Project Status Project Type HPM ​" at bounding box center [358, 247] width 370 height 20
click at [415, 246] on input "text" at bounding box center [457, 247] width 116 height 16
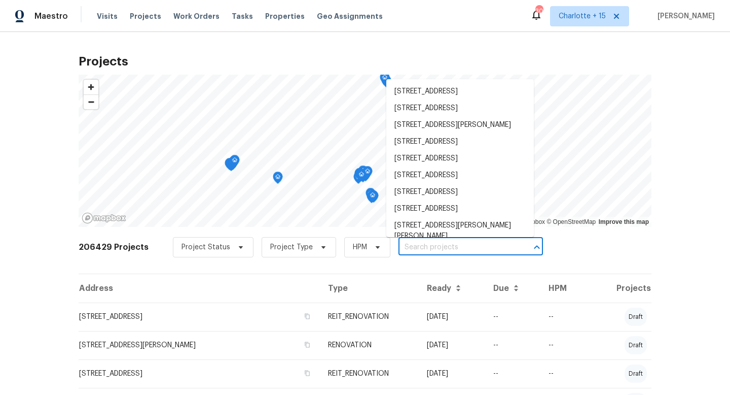
paste input "[STREET_ADDRESS]"
type input "[STREET_ADDRESS]"
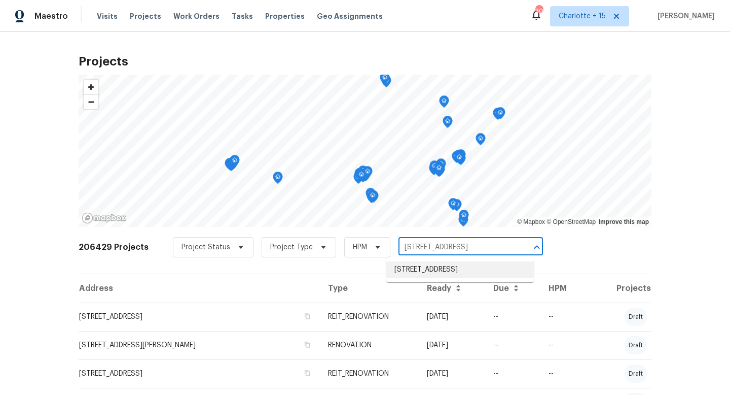
click at [429, 269] on li "[STREET_ADDRESS]" at bounding box center [461, 269] width 148 height 17
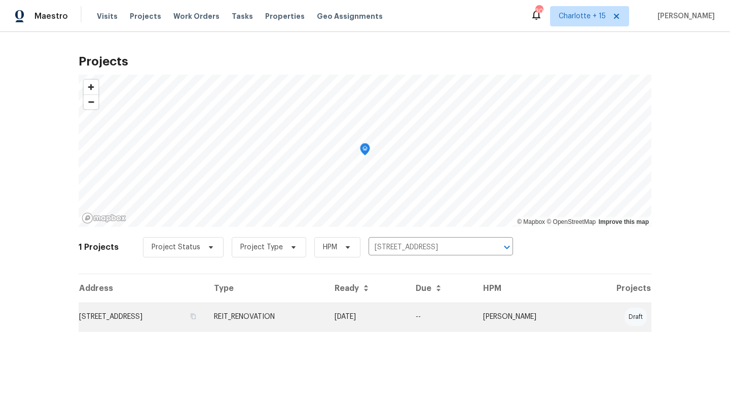
click at [192, 318] on td "[STREET_ADDRESS]" at bounding box center [142, 316] width 127 height 28
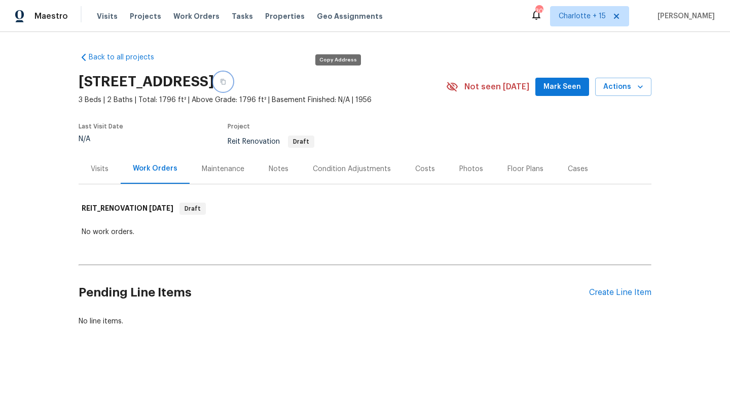
click at [226, 82] on icon "button" at bounding box center [223, 82] width 5 height 6
click at [120, 57] on link "Back to all projects" at bounding box center [127, 57] width 97 height 10
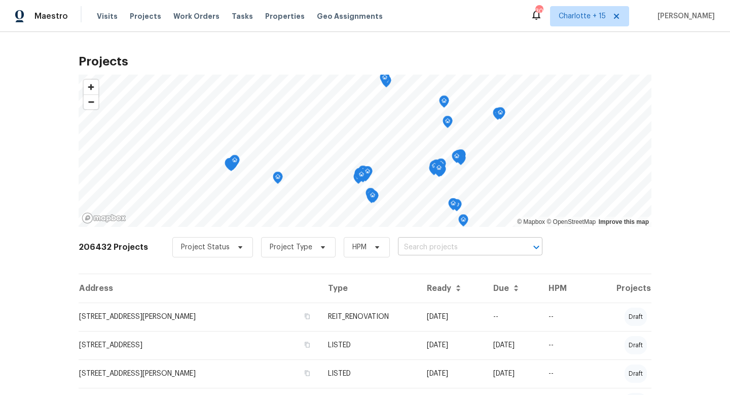
click at [405, 252] on input "text" at bounding box center [456, 247] width 116 height 16
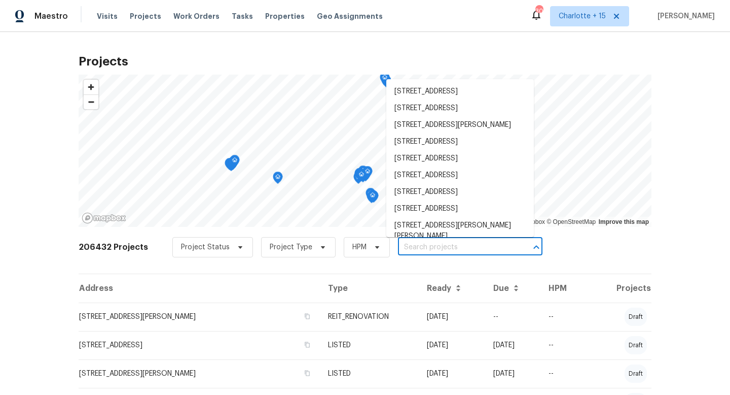
paste input "[STREET_ADDRESS][PERSON_NAME]"
type input "[STREET_ADDRESS][PERSON_NAME]"
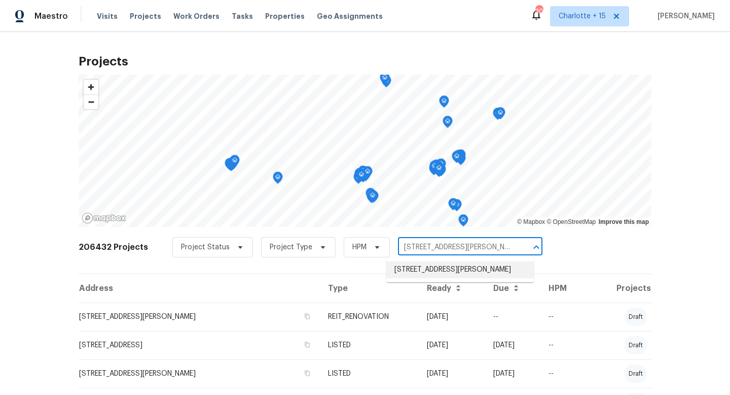
click at [417, 265] on li "2139 Jonathan Ave, Lithonia, GA 30058" at bounding box center [461, 269] width 148 height 17
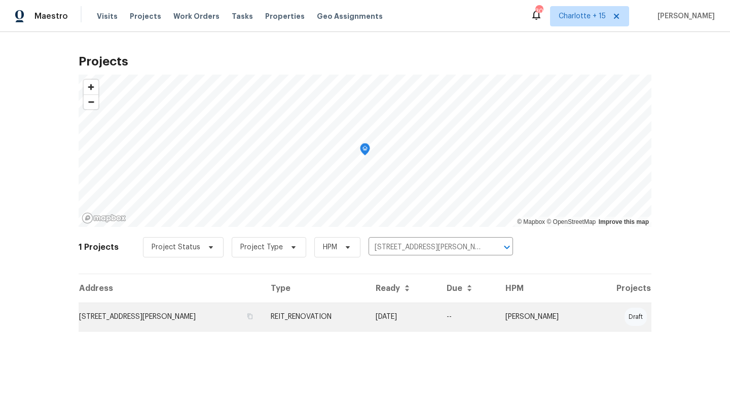
click at [175, 316] on td "2139 Jonathan Ave, Lithonia, GA 30058" at bounding box center [171, 316] width 184 height 28
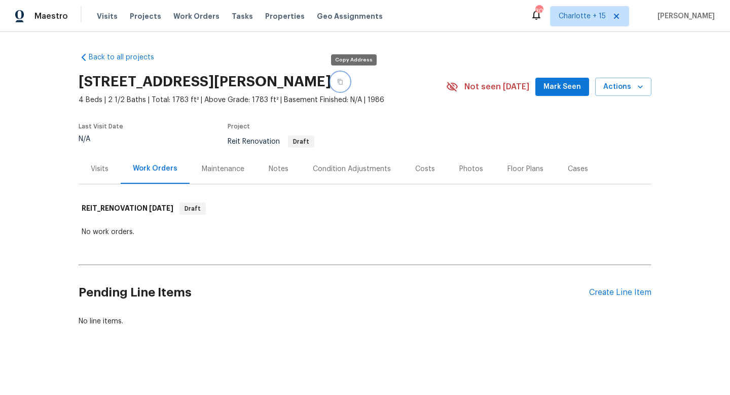
click at [350, 79] on button "button" at bounding box center [340, 82] width 18 height 18
click at [106, 58] on link "Back to all projects" at bounding box center [127, 57] width 97 height 10
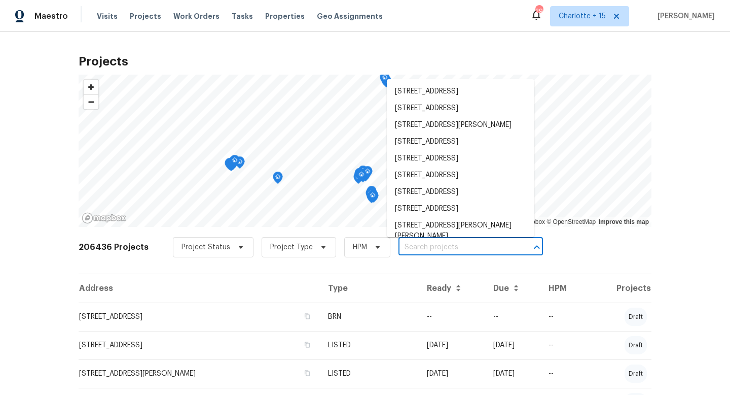
click at [437, 248] on input "text" at bounding box center [457, 247] width 116 height 16
paste input "[STREET_ADDRESS]"
type input "[STREET_ADDRESS]"
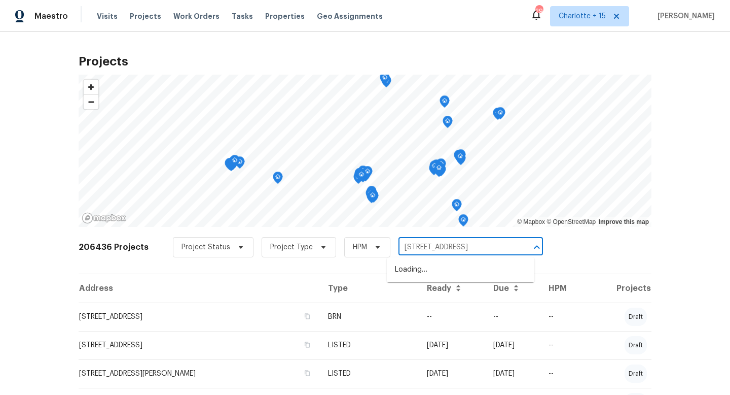
scroll to position [0, 39]
click at [439, 275] on li "[STREET_ADDRESS]" at bounding box center [461, 269] width 148 height 17
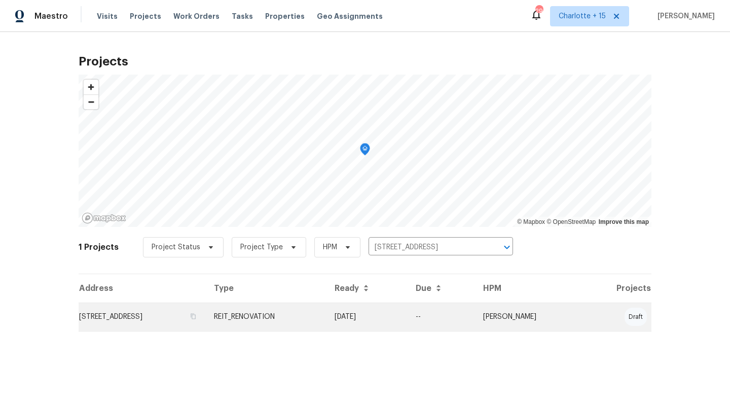
click at [194, 317] on td "[STREET_ADDRESS]" at bounding box center [142, 316] width 127 height 28
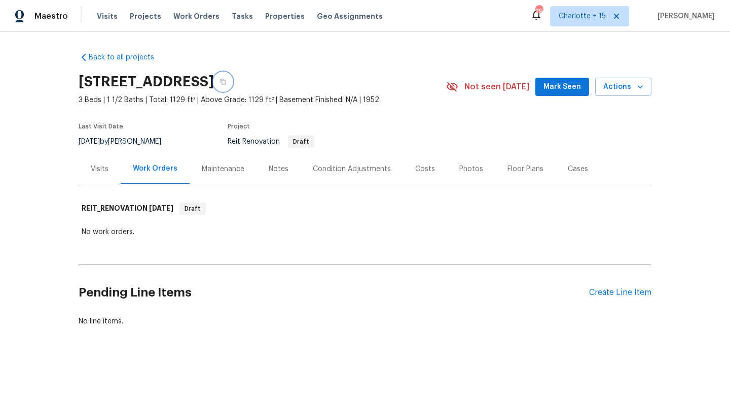
click at [226, 81] on icon "button" at bounding box center [223, 82] width 6 height 6
click at [130, 59] on link "Back to all projects" at bounding box center [127, 57] width 97 height 10
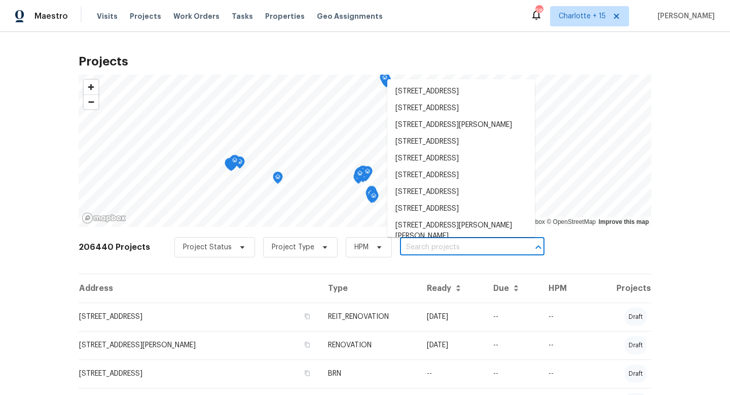
click at [400, 247] on input "text" at bounding box center [458, 247] width 116 height 16
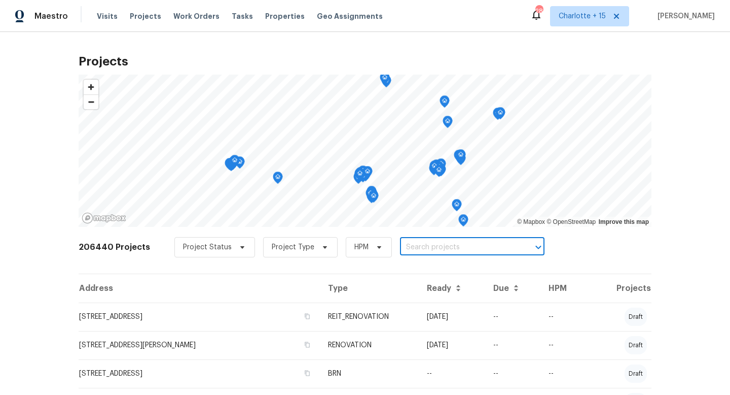
click at [400, 247] on input "text" at bounding box center [458, 247] width 116 height 16
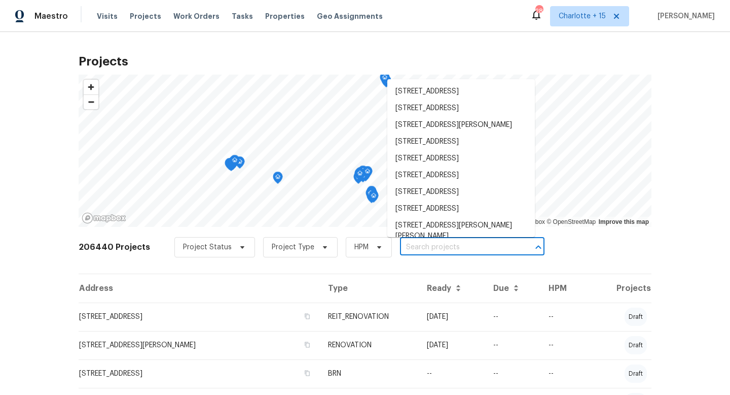
paste input "[STREET_ADDRESS]"
type input "[STREET_ADDRESS]"
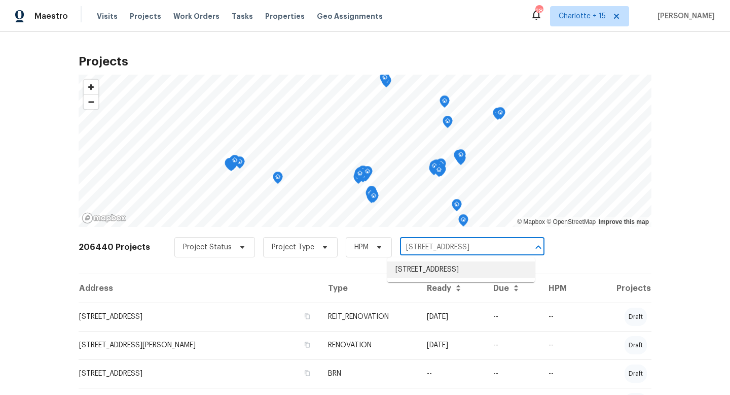
click at [415, 269] on li "[STREET_ADDRESS]" at bounding box center [462, 269] width 148 height 17
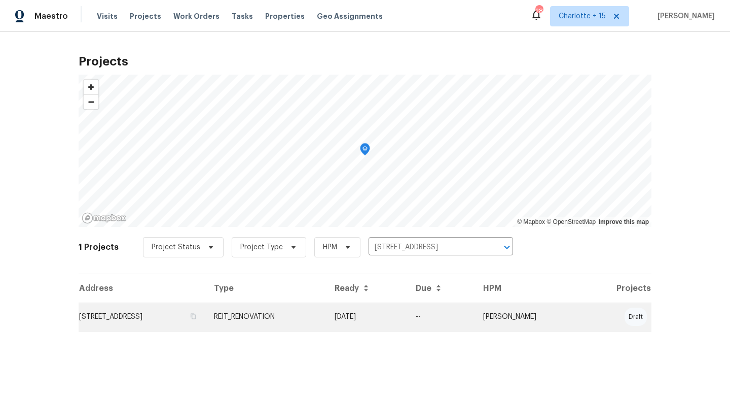
click at [195, 317] on td "[STREET_ADDRESS]" at bounding box center [142, 316] width 127 height 28
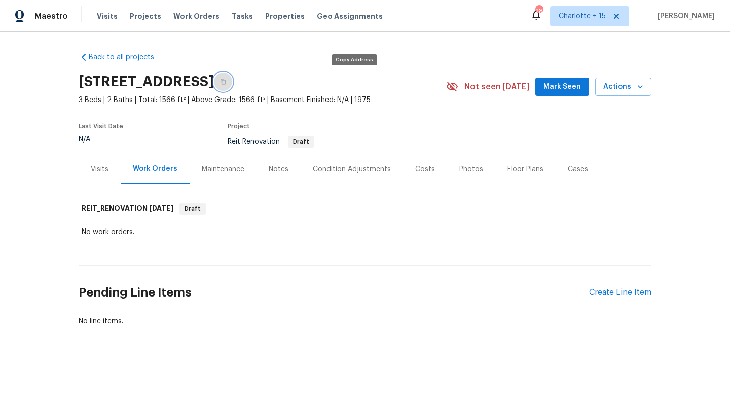
click at [226, 83] on icon "button" at bounding box center [223, 82] width 6 height 6
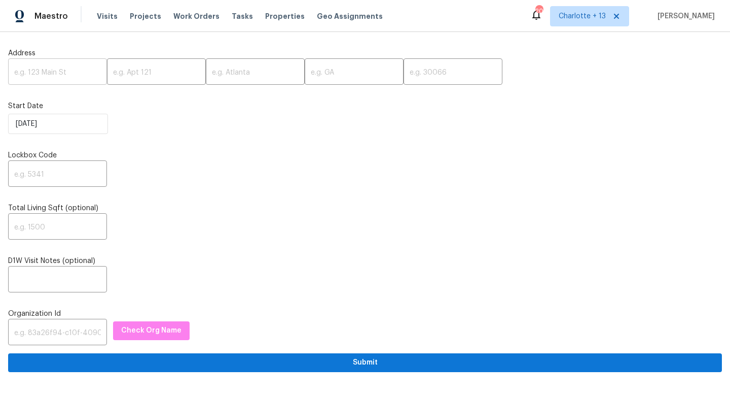
click at [28, 75] on input "text" at bounding box center [57, 73] width 99 height 24
paste input "1030 Warden St, Benbrook, TX 76126"
drag, startPoint x: 74, startPoint y: 73, endPoint x: 116, endPoint y: 72, distance: 42.1
click at [116, 73] on div "1030 Warden St, Benbrook, TX 76126 ​ ​ ​ ​ ​" at bounding box center [365, 73] width 714 height 24
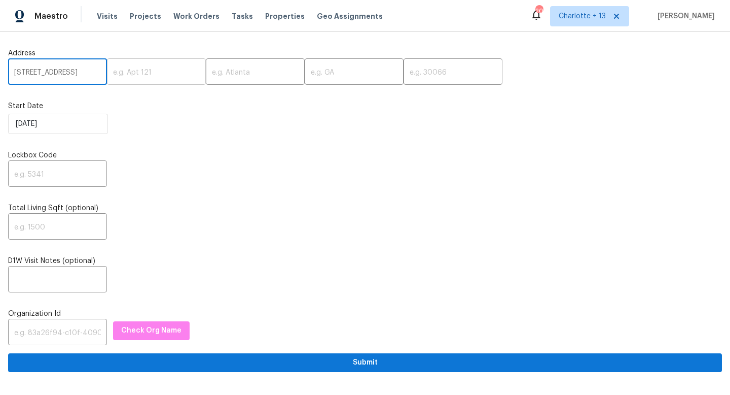
scroll to position [0, 25]
type input "1030 Warden St, Benbrook, TX"
click at [404, 74] on input "text" at bounding box center [453, 73] width 99 height 24
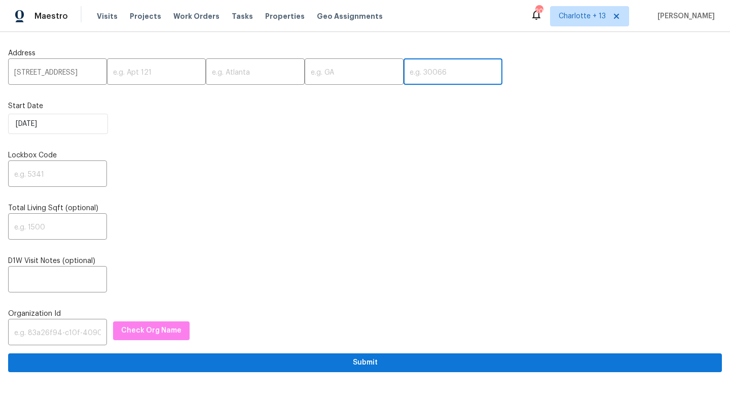
scroll to position [0, 0]
paste input "76126"
type input "76126"
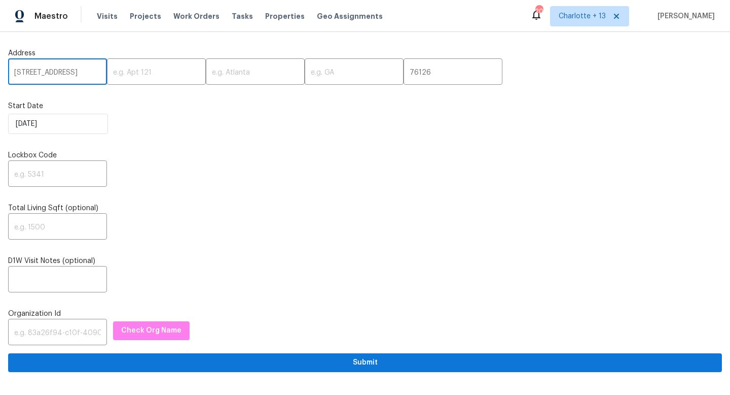
scroll to position [0, 25]
click at [77, 72] on input "1030 Warden St, Benbrook, TX" at bounding box center [57, 73] width 99 height 24
type input "1030 Warden St, , TX"
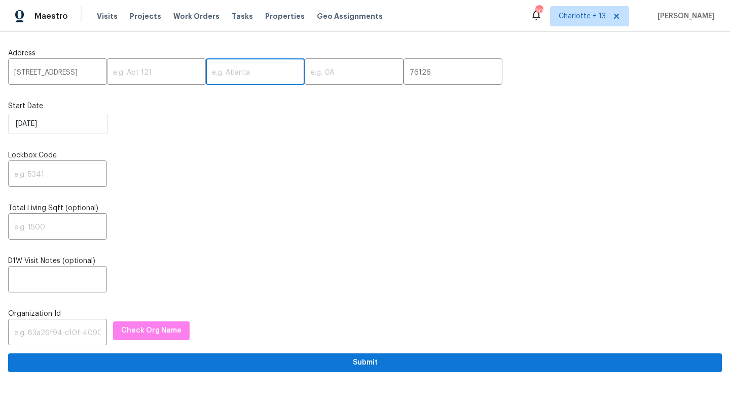
click at [254, 74] on input "text" at bounding box center [255, 73] width 99 height 24
paste input "Benbrook"
type input "Benbrook"
click at [79, 73] on input "1030 Warden St, , TX" at bounding box center [57, 73] width 99 height 24
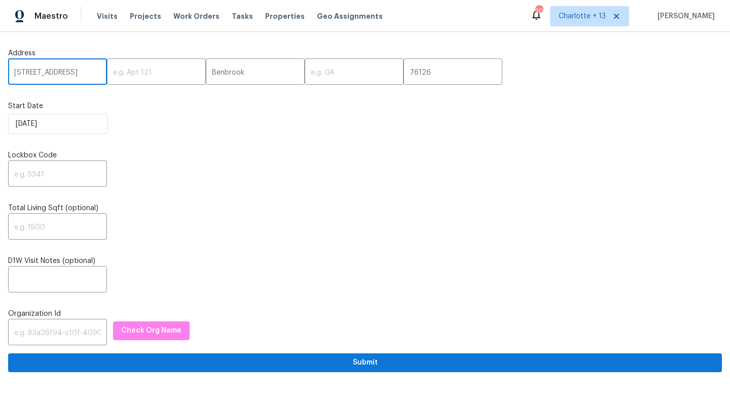
click at [79, 73] on input "1030 Warden St, , TX" at bounding box center [57, 73] width 99 height 24
type input "1030 Warden St, ,"
click at [339, 72] on input "text" at bounding box center [354, 73] width 99 height 24
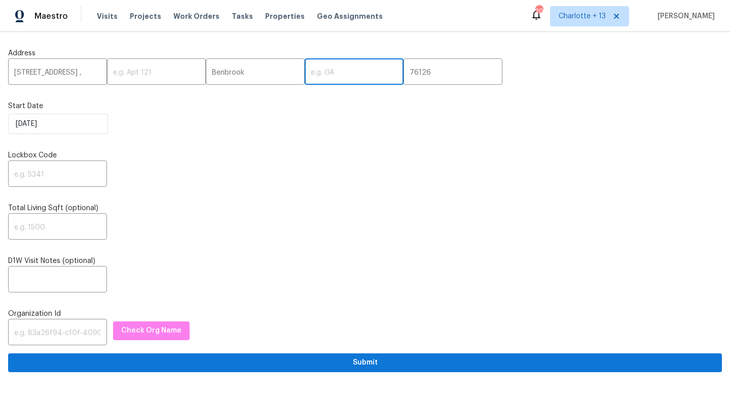
paste input "TX"
type input "TX"
click at [91, 71] on input "1030 Warden St, ," at bounding box center [57, 73] width 99 height 24
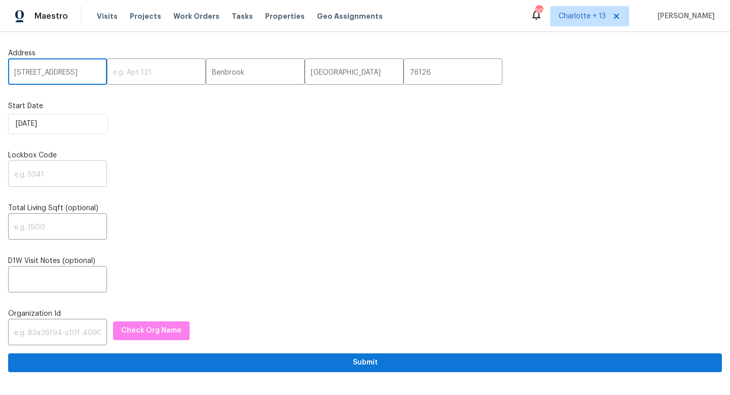
type input "[STREET_ADDRESS]"
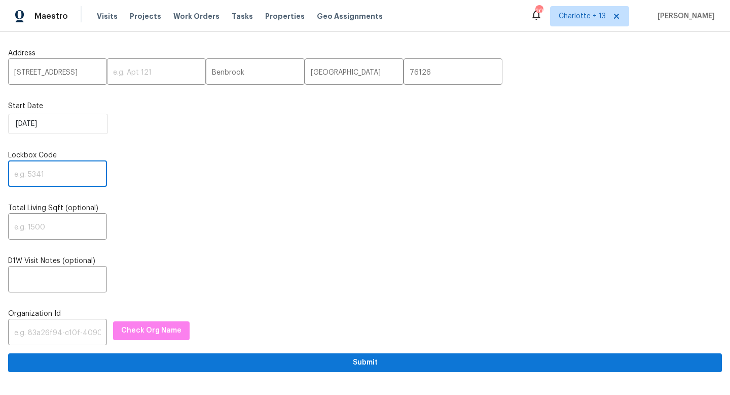
click at [34, 171] on input "text" at bounding box center [57, 175] width 99 height 24
type input "1850"
click at [49, 328] on input "text" at bounding box center [57, 333] width 99 height 24
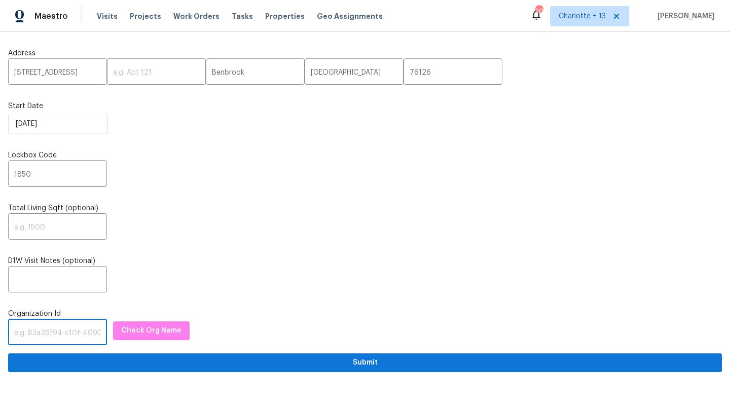
paste input "845f7ff3-78ac-4044-be1e-2a70ff45d03f"
type input "845f7ff3-78ac-4044-be1e-2a70ff45d03f"
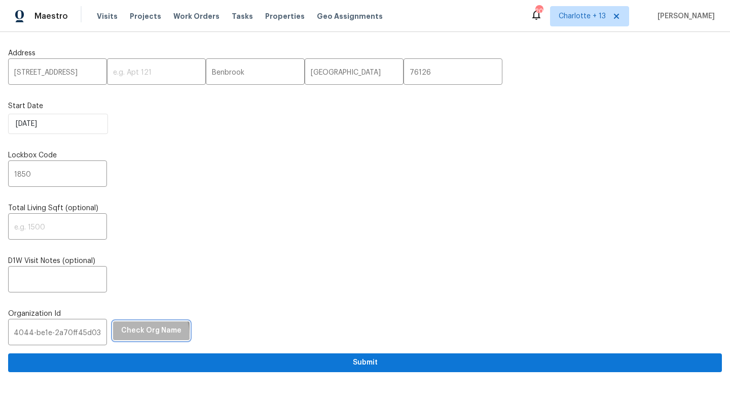
click at [134, 335] on span "Check Org Name" at bounding box center [151, 330] width 60 height 13
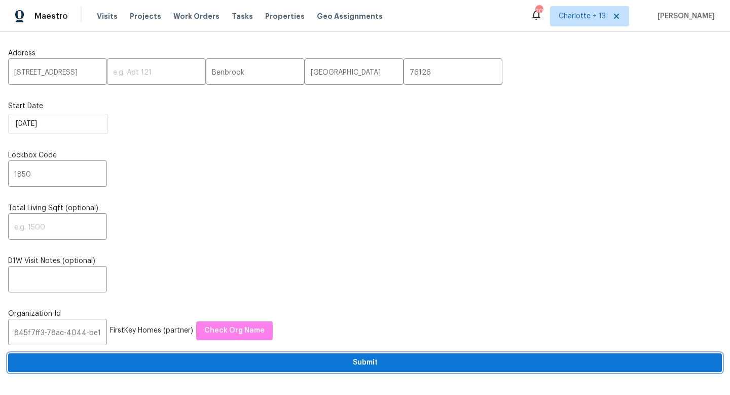
click at [356, 364] on span "Submit" at bounding box center [365, 362] width 698 height 13
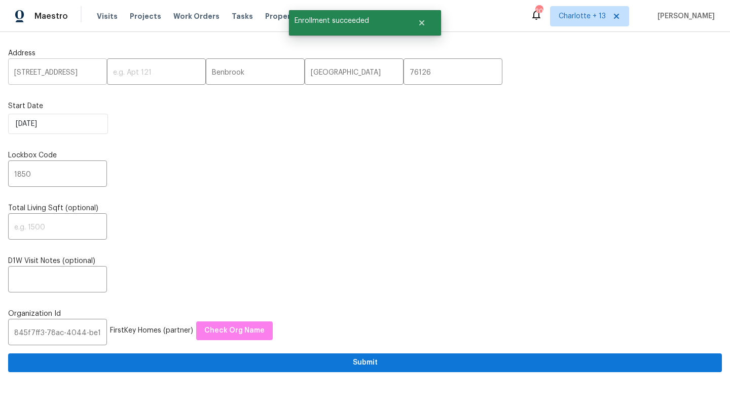
click at [55, 76] on input "[STREET_ADDRESS]" at bounding box center [57, 73] width 99 height 24
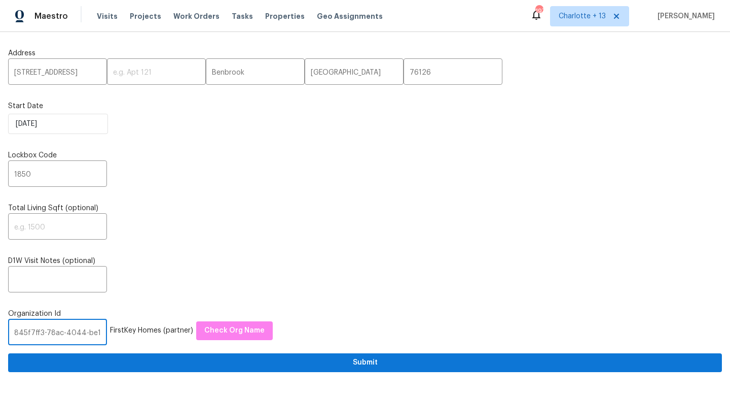
click at [58, 330] on input "845f7ff3-78ac-4044-be1e-2a70ff45d03f" at bounding box center [57, 333] width 99 height 24
click at [59, 331] on input "845f7ff3-78ac-4044-be1e-2a70ff45d03f" at bounding box center [57, 333] width 99 height 24
click at [58, 330] on input "845f7ff3-78ac-4044-be1e-2a70ff45d03f" at bounding box center [57, 333] width 99 height 24
click at [56, 333] on input "845f7ff3-78ac-4044-be1e-2a70ff45d03f" at bounding box center [57, 333] width 99 height 24
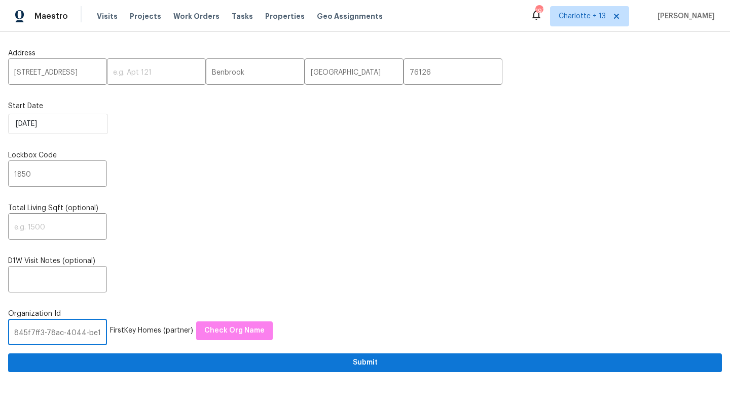
click at [56, 333] on input "845f7ff3-78ac-4044-be1e-2a70ff45d03f" at bounding box center [57, 333] width 99 height 24
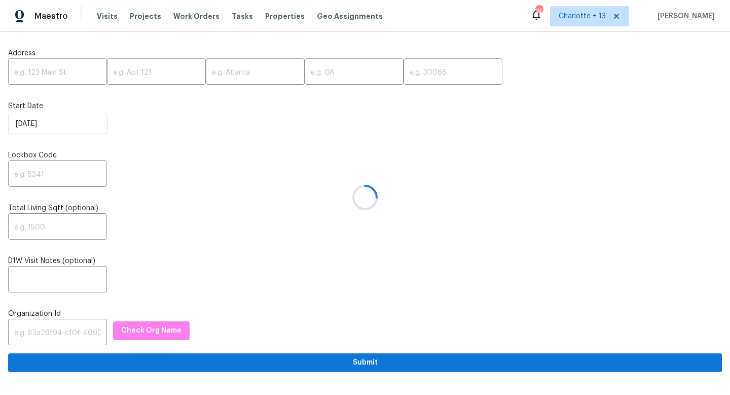
click at [78, 330] on div at bounding box center [365, 197] width 730 height 395
click at [45, 335] on input "text" at bounding box center [57, 333] width 99 height 24
paste input "845f7ff3-78ac-4044-be1e-2a70ff45d03f"
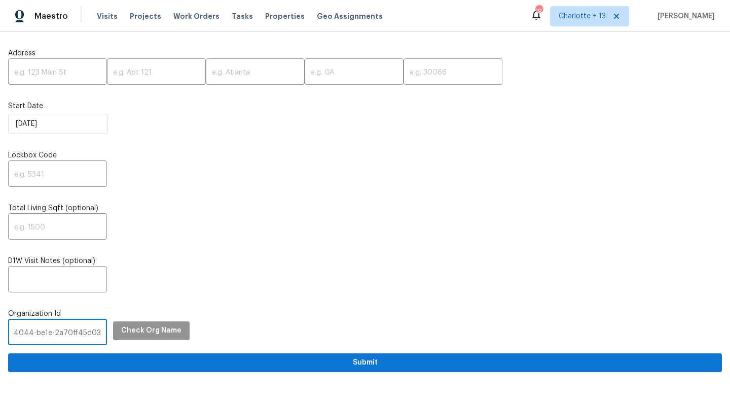
type input "845f7ff3-78ac-4044-be1e-2a70ff45d03f"
click at [131, 326] on span "Check Org Name" at bounding box center [151, 330] width 60 height 13
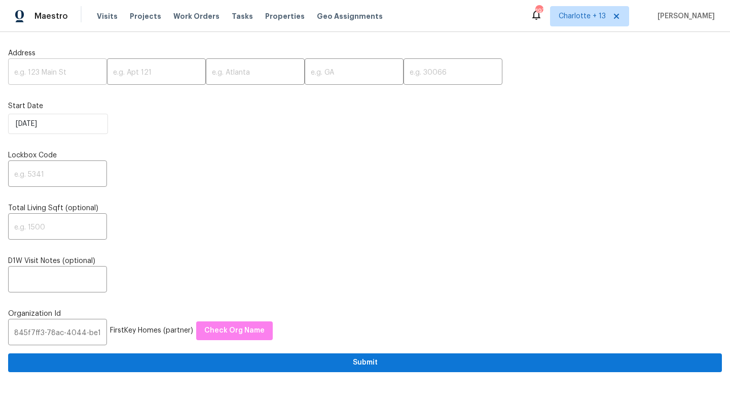
click at [39, 71] on input "text" at bounding box center [57, 73] width 99 height 24
paste input "2139 Jonathan Ave, Lithonia, GA 30058"
click at [81, 74] on input "2139 Jonathan Ave, Lithonia, GA 30058" at bounding box center [57, 73] width 99 height 24
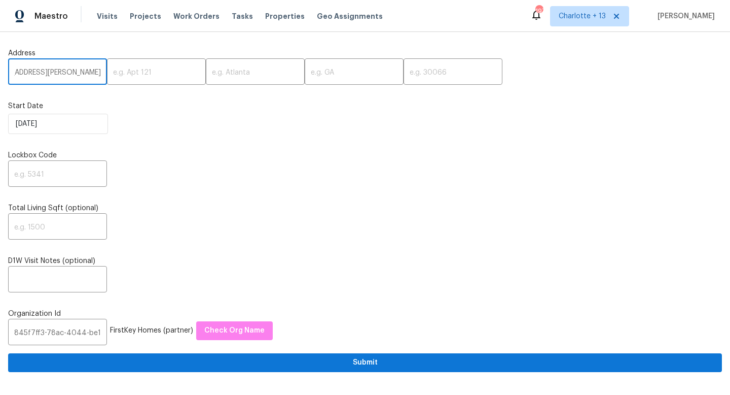
click at [81, 74] on input "2139 Jonathan Ave, Lithonia, GA 30058" at bounding box center [57, 73] width 99 height 24
type input "2139 Jonathan Ave, Lithonia, GA"
click at [404, 69] on input "text" at bounding box center [453, 73] width 99 height 24
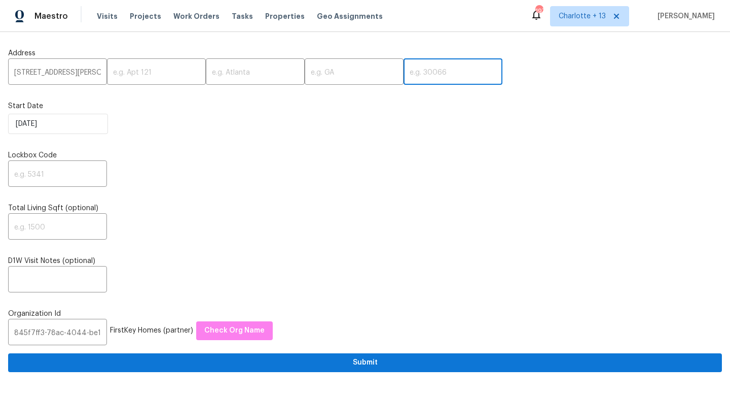
click at [404, 69] on input "text" at bounding box center [453, 73] width 99 height 24
paste input "30058"
type input "30058"
click at [83, 74] on input "2139 Jonathan Ave, Lithonia, GA" at bounding box center [57, 73] width 99 height 24
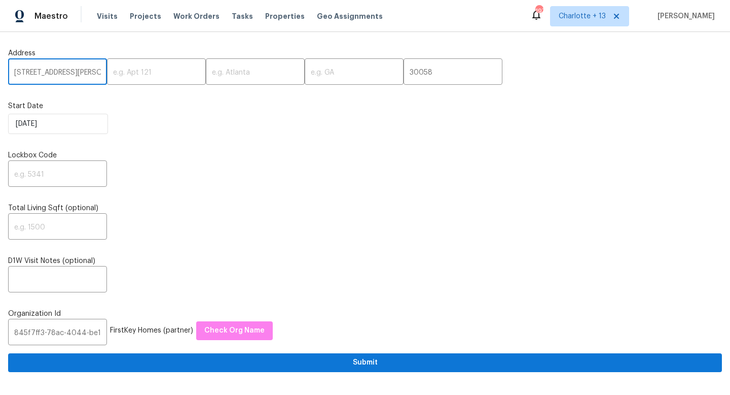
click at [83, 74] on input "2139 Jonathan Ave, Lithonia, GA" at bounding box center [57, 73] width 99 height 24
type input "2139 Jonathan Ave,, GA"
click at [207, 78] on input "text" at bounding box center [255, 73] width 99 height 24
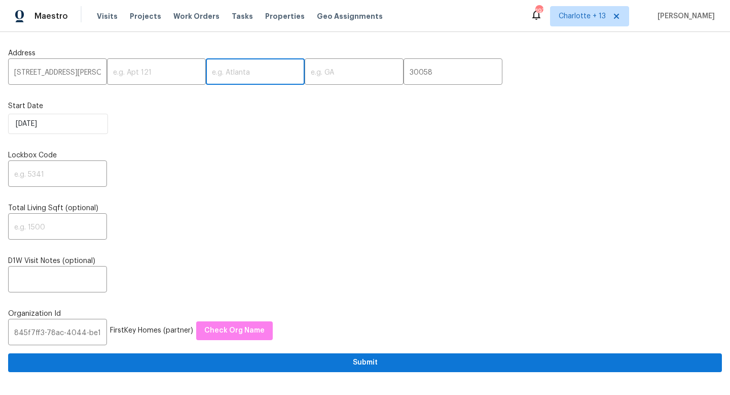
click at [207, 78] on input "text" at bounding box center [255, 73] width 99 height 24
paste input "Lithonia"
type input "Lithonia"
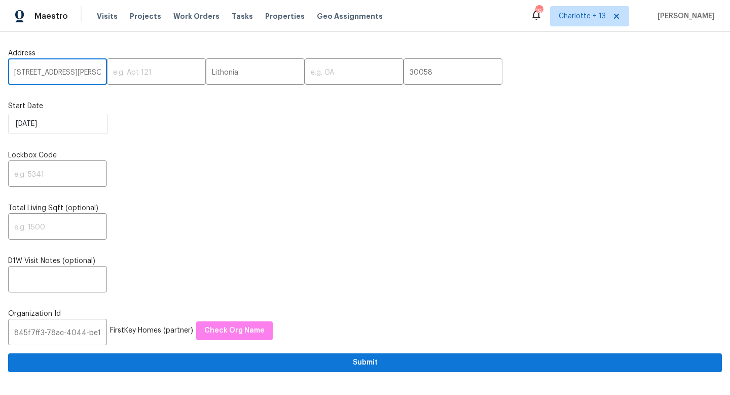
click at [84, 73] on input "2139 Jonathan Ave,, GA" at bounding box center [57, 73] width 99 height 24
type input "2139 Jonathan Ave,,"
click at [323, 73] on input "text" at bounding box center [354, 73] width 99 height 24
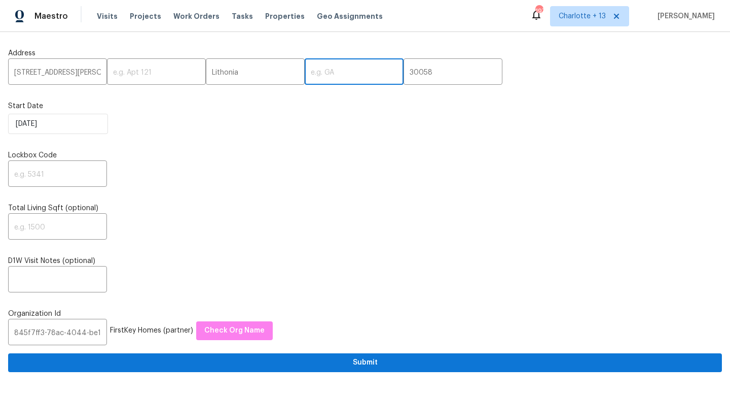
paste input "GA"
type input "GA"
click at [82, 75] on input "2139 Jonathan Ave,," at bounding box center [57, 73] width 99 height 24
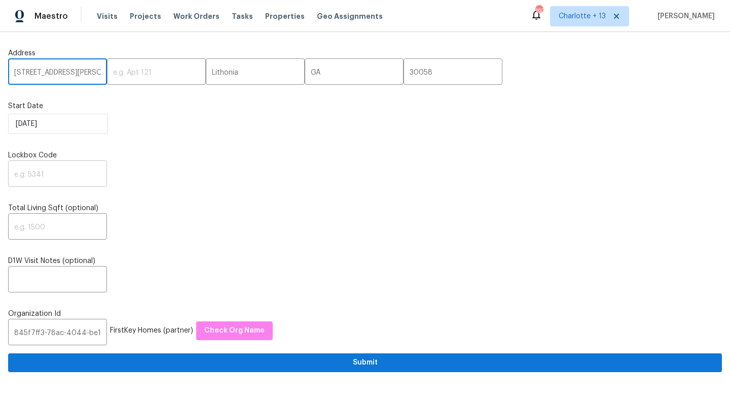
type input "[STREET_ADDRESS][PERSON_NAME]"
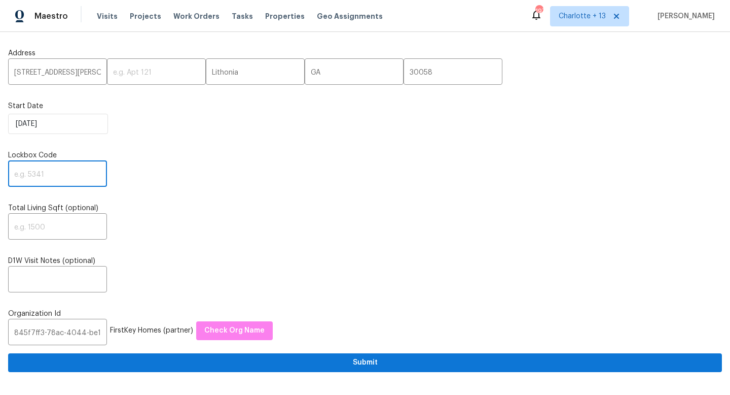
click at [51, 178] on input "text" at bounding box center [57, 175] width 99 height 24
type input "0000"
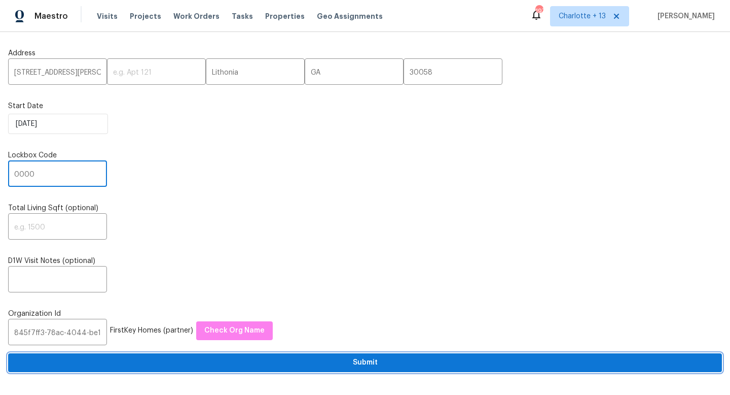
click at [336, 367] on span "Submit" at bounding box center [365, 362] width 698 height 13
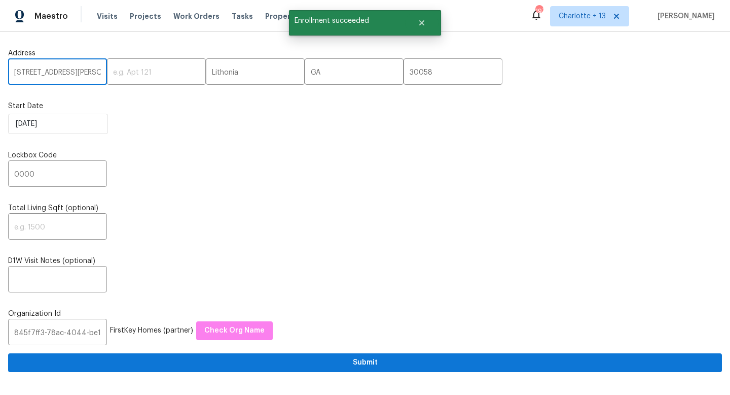
click at [69, 72] on input "[STREET_ADDRESS][PERSON_NAME]" at bounding box center [57, 73] width 99 height 24
click at [69, 71] on input "[STREET_ADDRESS][PERSON_NAME]" at bounding box center [57, 73] width 99 height 24
click at [69, 70] on input "[STREET_ADDRESS][PERSON_NAME]" at bounding box center [57, 73] width 99 height 24
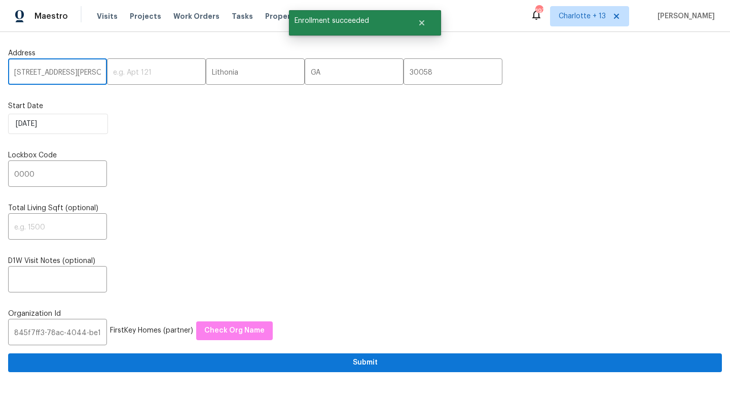
click at [69, 70] on input "[STREET_ADDRESS][PERSON_NAME]" at bounding box center [57, 73] width 99 height 24
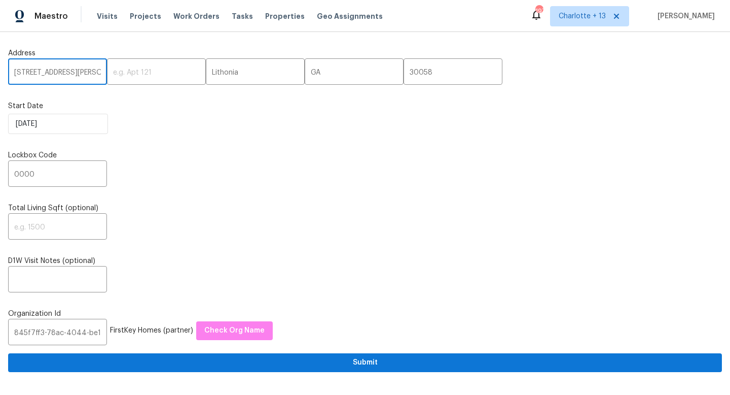
click at [69, 70] on input "[STREET_ADDRESS][PERSON_NAME]" at bounding box center [57, 73] width 99 height 24
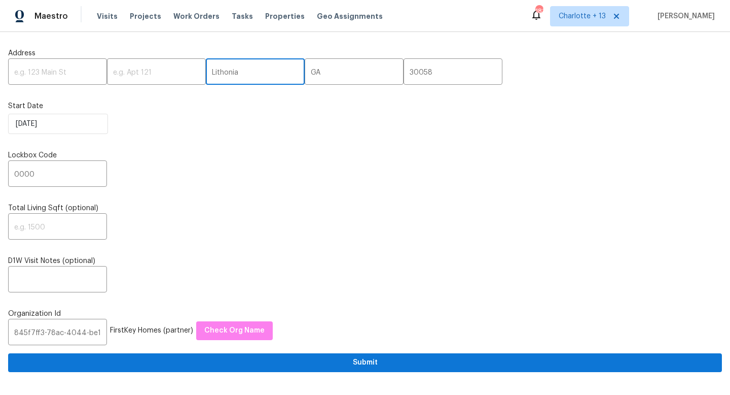
click at [234, 74] on input "Lithonia" at bounding box center [255, 73] width 99 height 24
click at [312, 68] on input "GA" at bounding box center [354, 73] width 99 height 24
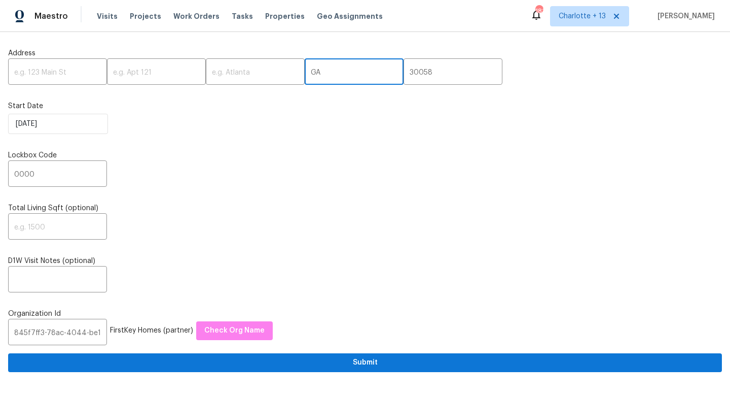
click at [312, 68] on input "GA" at bounding box center [354, 73] width 99 height 24
click at [415, 73] on input "30058" at bounding box center [453, 73] width 99 height 24
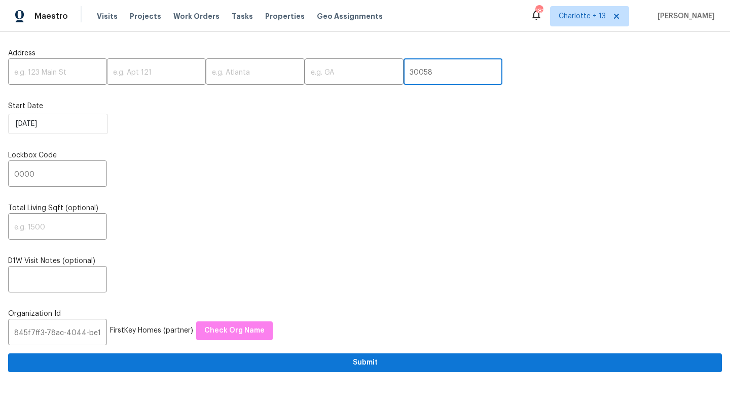
click at [415, 73] on input "30058" at bounding box center [453, 73] width 99 height 24
click at [47, 177] on input "0000" at bounding box center [57, 175] width 99 height 24
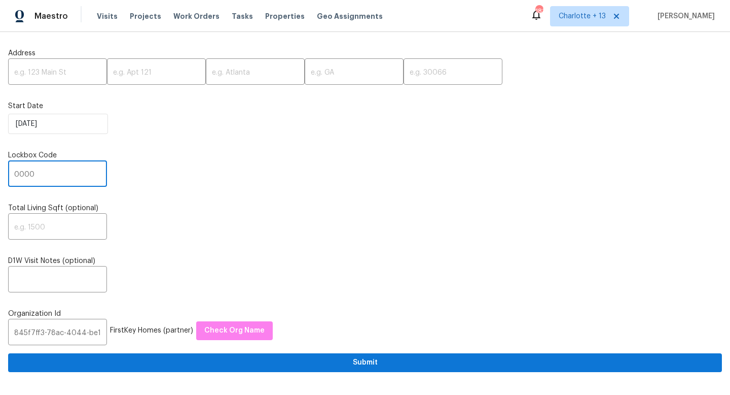
click at [47, 177] on input "0000" at bounding box center [57, 175] width 99 height 24
click at [64, 76] on input "text" at bounding box center [57, 73] width 99 height 24
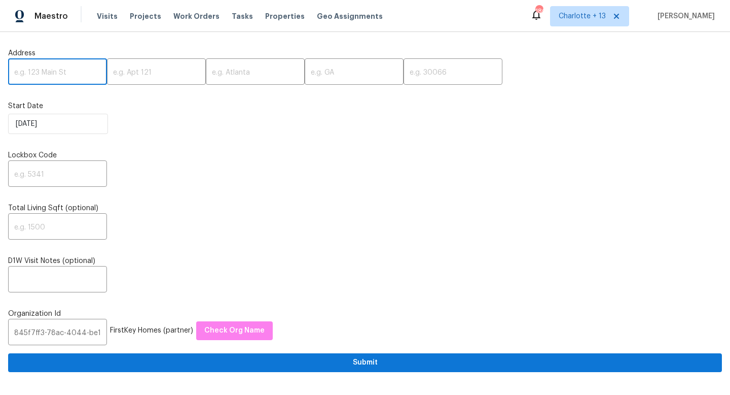
paste input "[STREET_ADDRESS]"
drag, startPoint x: 73, startPoint y: 72, endPoint x: 109, endPoint y: 70, distance: 35.6
click at [108, 70] on div "[STREET_ADDRESS] ​ ​ ​ ​ ​" at bounding box center [365, 73] width 714 height 24
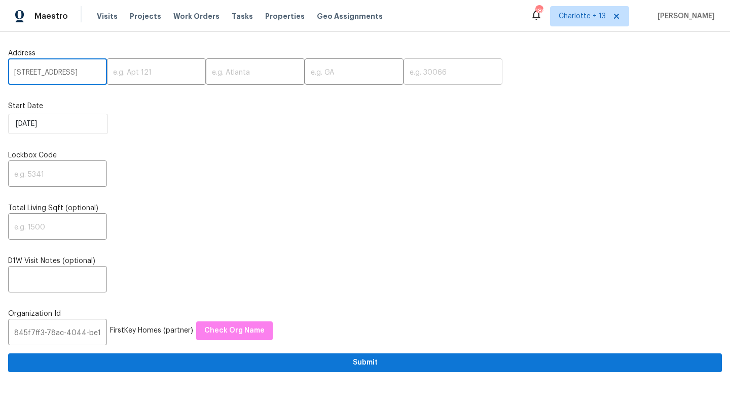
type input "[STREET_ADDRESS]"
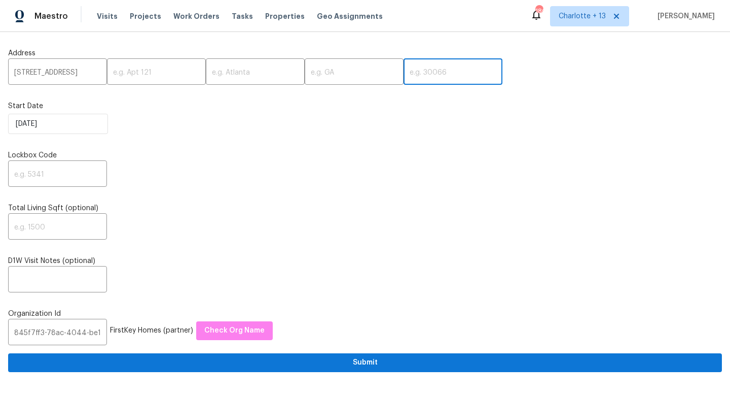
click at [404, 66] on input "text" at bounding box center [453, 73] width 99 height 24
paste input "77373"
type input "77373"
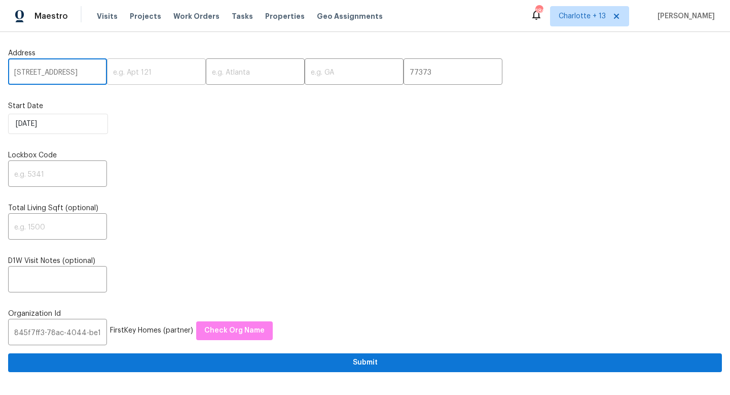
scroll to position [0, 32]
drag, startPoint x: 89, startPoint y: 75, endPoint x: 122, endPoint y: 71, distance: 33.2
click at [122, 71] on div "[STREET_ADDRESS] ​ ​ ​ ​ 77373 ​" at bounding box center [365, 73] width 714 height 24
click at [87, 72] on input "[STREET_ADDRESS]" at bounding box center [57, 73] width 99 height 24
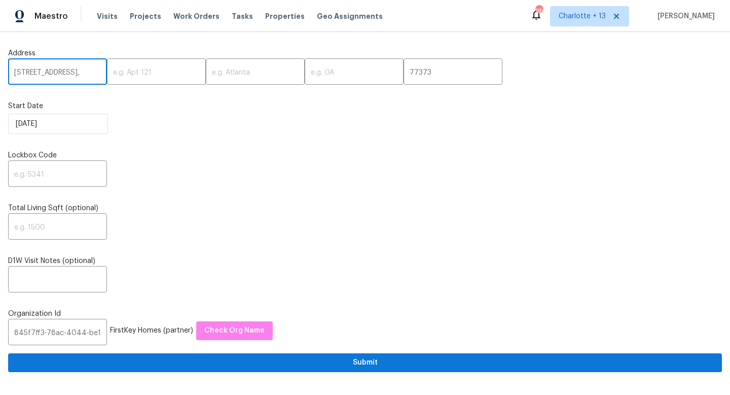
scroll to position [0, 22]
type input "[STREET_ADDRESS],"
click at [305, 66] on input "text" at bounding box center [354, 73] width 99 height 24
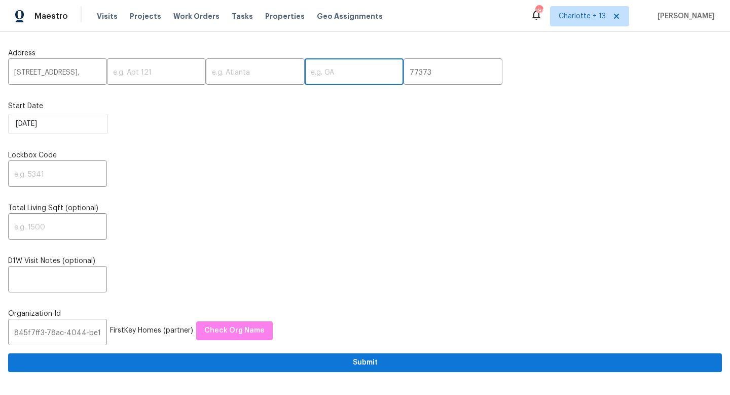
paste input "[GEOGRAPHIC_DATA]"
type input "[GEOGRAPHIC_DATA]"
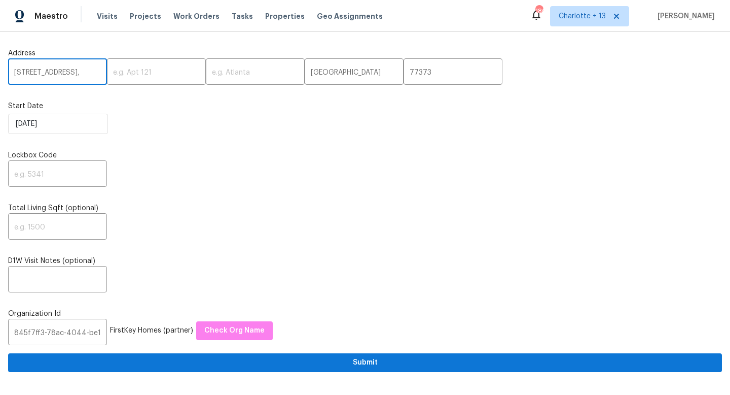
click at [91, 73] on input "[STREET_ADDRESS]," at bounding box center [57, 73] width 99 height 24
click at [91, 73] on input "5606 Cypressgate Dr, Spring," at bounding box center [57, 73] width 99 height 24
type input "5606 Cypressgate Dr,,"
click at [219, 68] on input "text" at bounding box center [255, 73] width 99 height 24
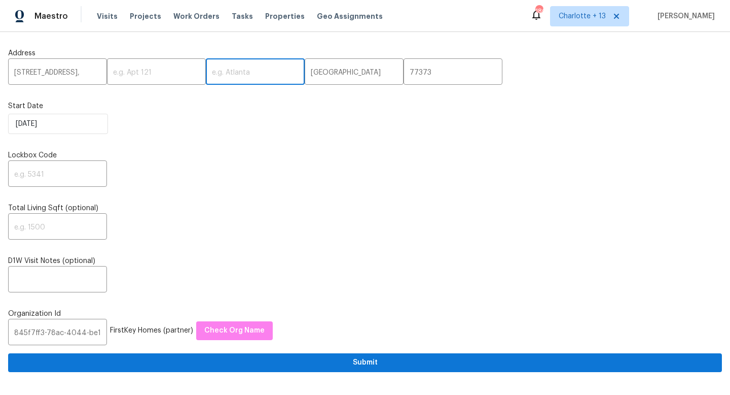
click at [219, 68] on input "text" at bounding box center [255, 73] width 99 height 24
paste input "Spring"
type input "Spring"
click at [95, 71] on input "5606 Cypressgate Dr,," at bounding box center [57, 73] width 99 height 24
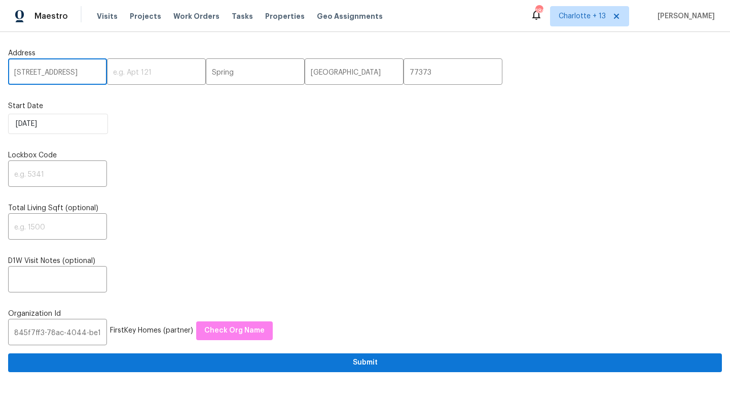
type input "[STREET_ADDRESS]"
click at [42, 181] on input "text" at bounding box center [57, 175] width 99 height 24
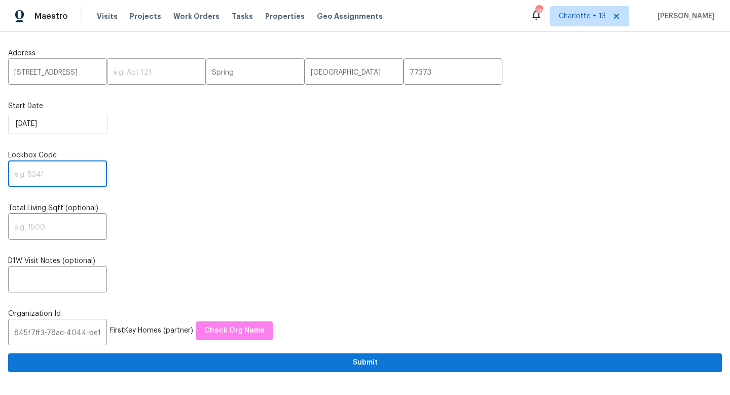
paste input "1914"
type input "1914"
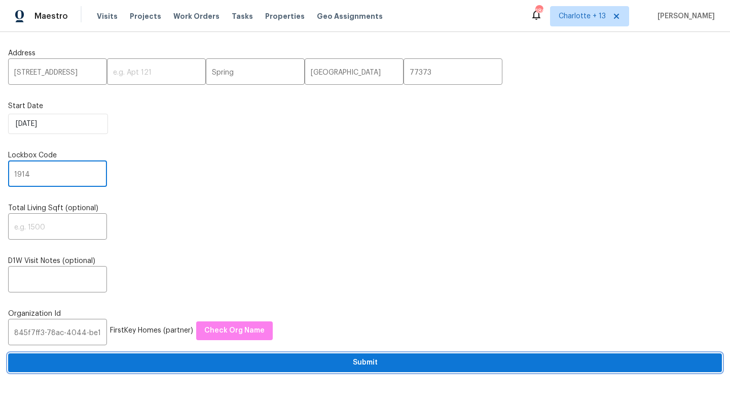
click at [236, 364] on span "Submit" at bounding box center [365, 362] width 698 height 13
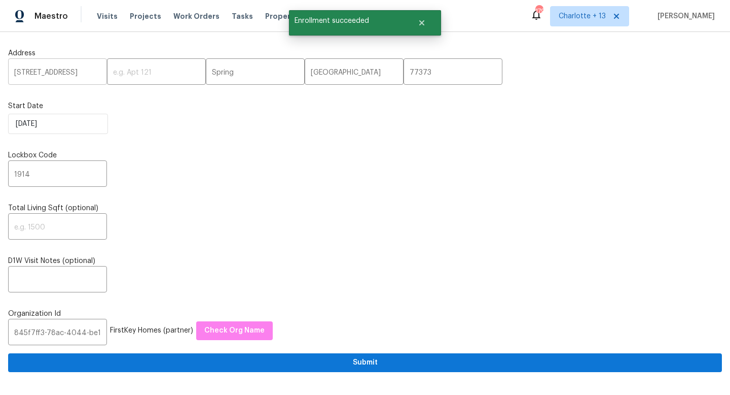
click at [67, 76] on input "[STREET_ADDRESS]" at bounding box center [57, 73] width 99 height 24
click at [67, 75] on input "[STREET_ADDRESS]" at bounding box center [57, 73] width 99 height 24
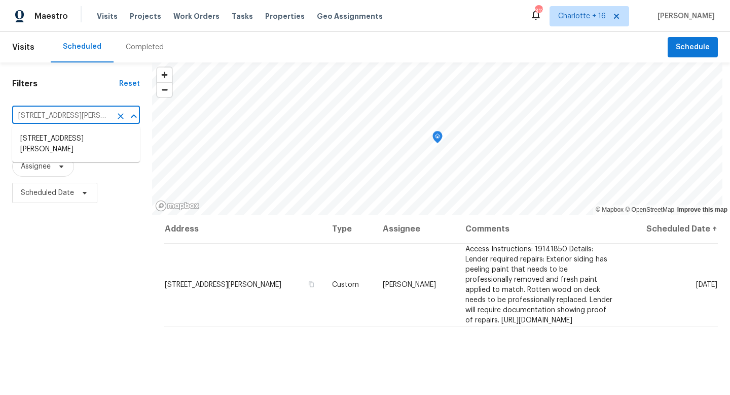
click at [78, 118] on input "[STREET_ADDRESS][PERSON_NAME]" at bounding box center [61, 116] width 99 height 16
paste input "[STREET_ADDRESS]"
type input "[STREET_ADDRESS]"
click at [81, 138] on li "[STREET_ADDRESS]" at bounding box center [76, 138] width 128 height 17
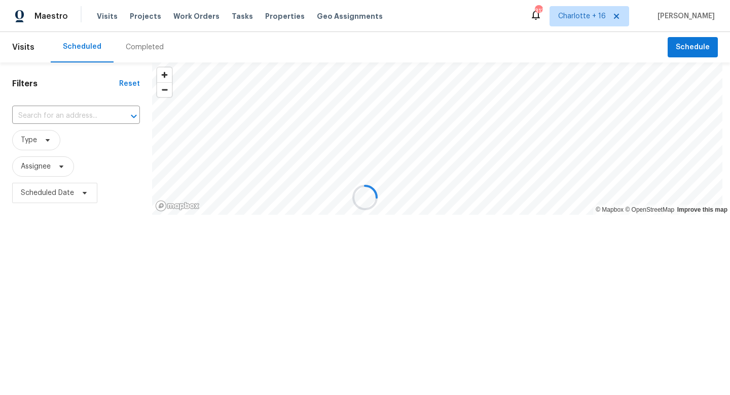
type input "[STREET_ADDRESS]"
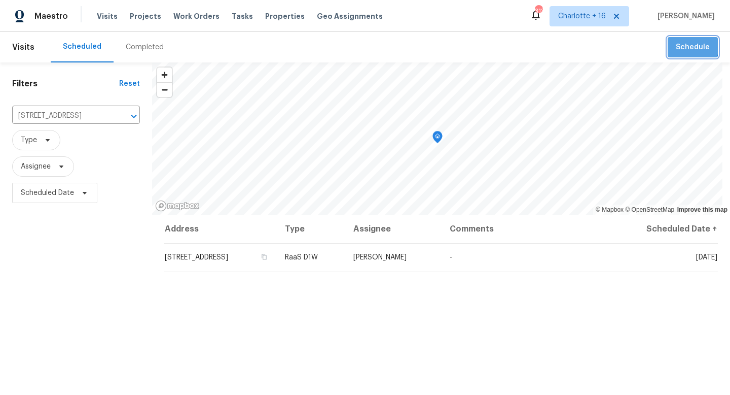
click at [676, 44] on span "Schedule" at bounding box center [693, 47] width 34 height 13
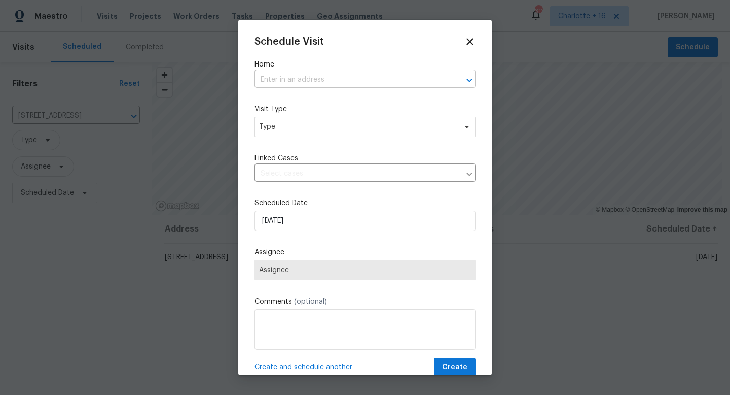
click at [292, 84] on input "text" at bounding box center [351, 80] width 193 height 16
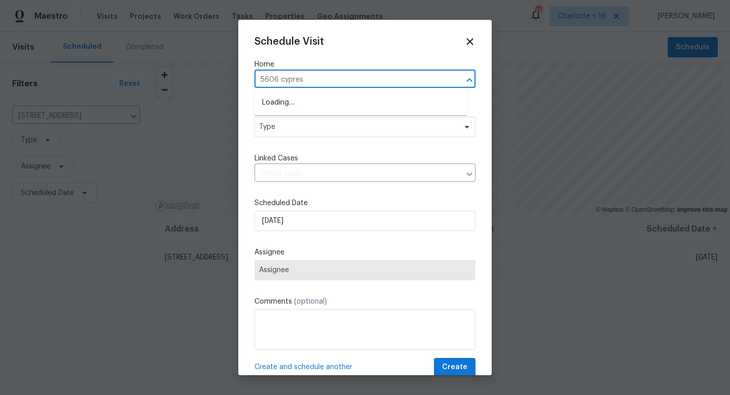
type input "5606 cypress"
click at [303, 102] on li "[STREET_ADDRESS]" at bounding box center [361, 102] width 214 height 17
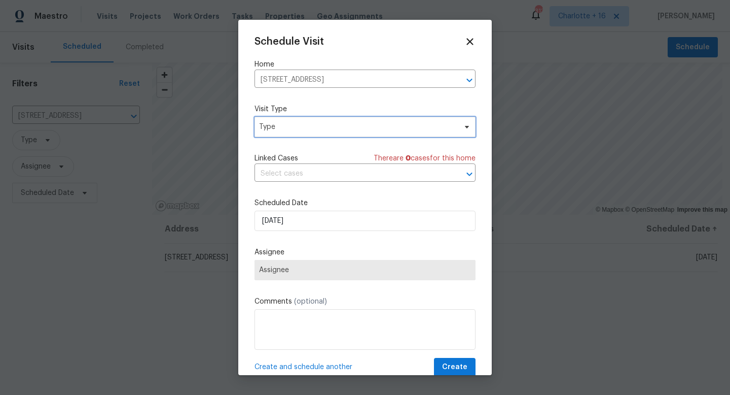
click at [302, 125] on span "Type" at bounding box center [357, 127] width 197 height 10
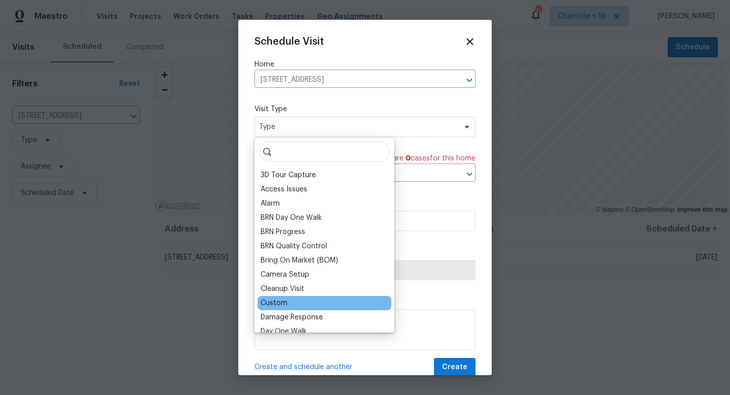
click at [299, 298] on div "Custom" at bounding box center [325, 303] width 134 height 14
click at [281, 301] on div "Custom" at bounding box center [274, 303] width 27 height 10
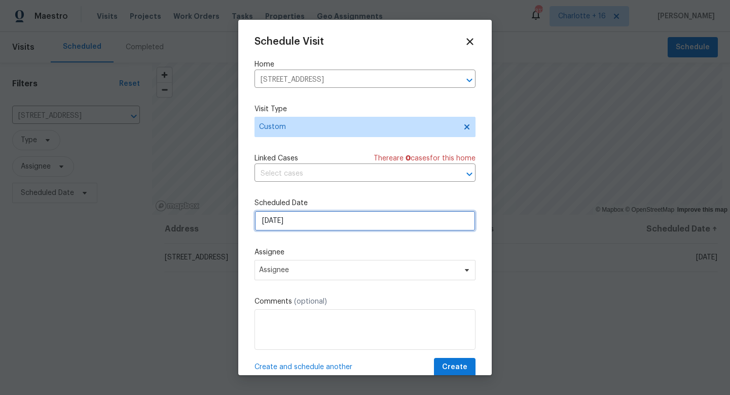
click at [290, 220] on input "[DATE]" at bounding box center [365, 221] width 221 height 20
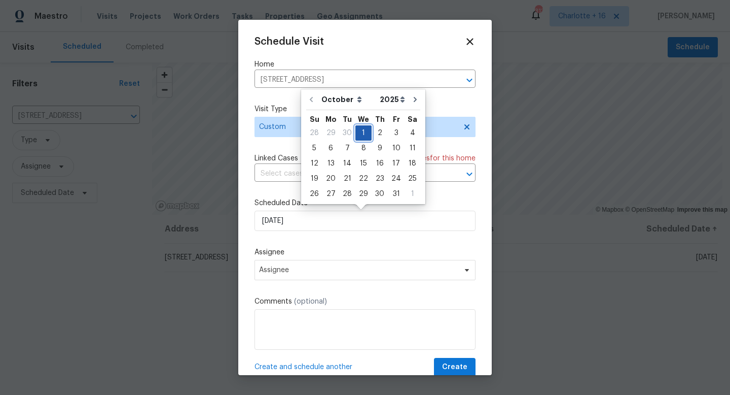
click at [359, 134] on div "1" at bounding box center [364, 133] width 16 height 14
click at [302, 274] on span "Assignee" at bounding box center [358, 270] width 199 height 8
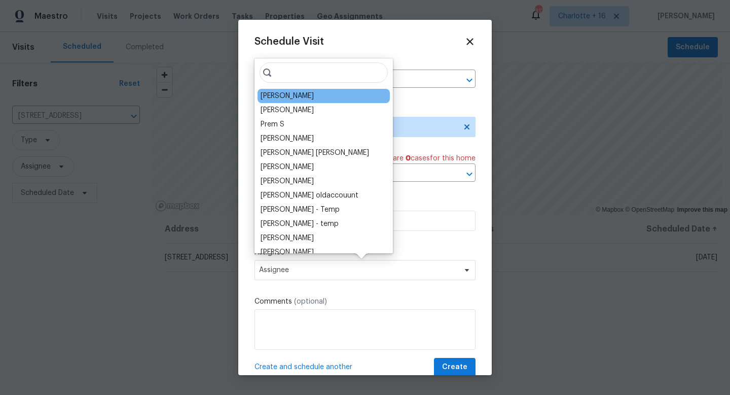
click at [315, 97] on div "[PERSON_NAME]" at bounding box center [324, 96] width 132 height 14
click at [296, 95] on div "[PERSON_NAME]" at bounding box center [324, 96] width 132 height 14
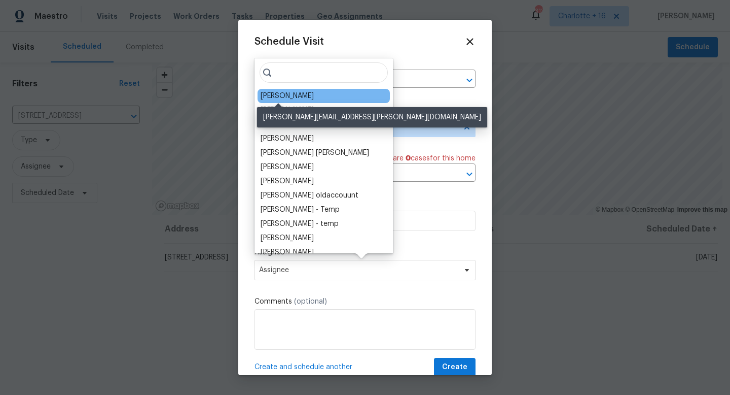
click at [295, 96] on div "[PERSON_NAME]" at bounding box center [287, 96] width 53 height 10
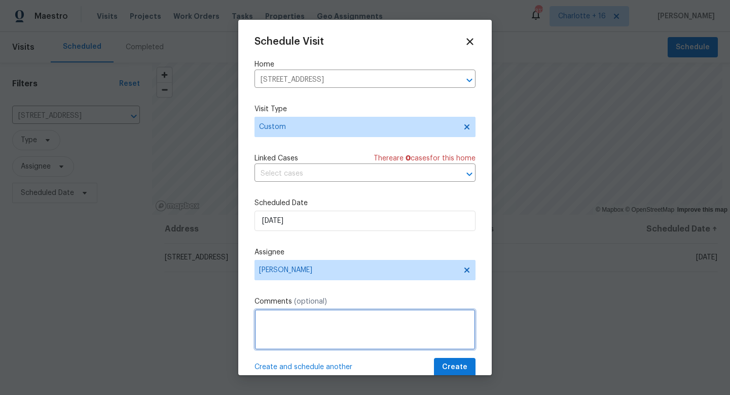
click at [320, 318] on textarea at bounding box center [365, 329] width 221 height 41
paste textarea "[URL][DOMAIN_NAME]"
type textarea "RaaS request - [URL][DOMAIN_NAME]"
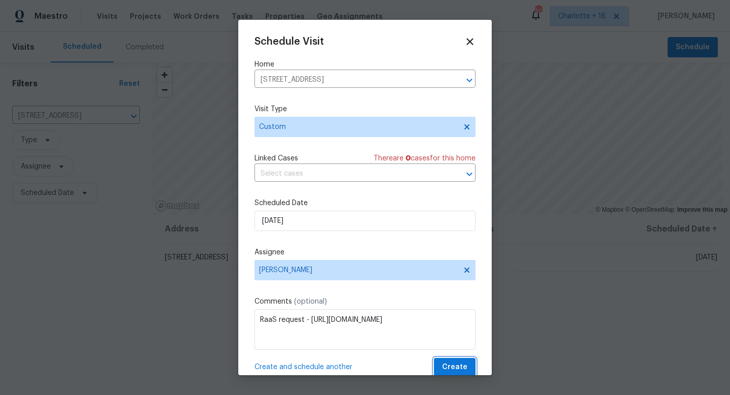
click at [442, 363] on span "Create" at bounding box center [454, 367] width 25 height 13
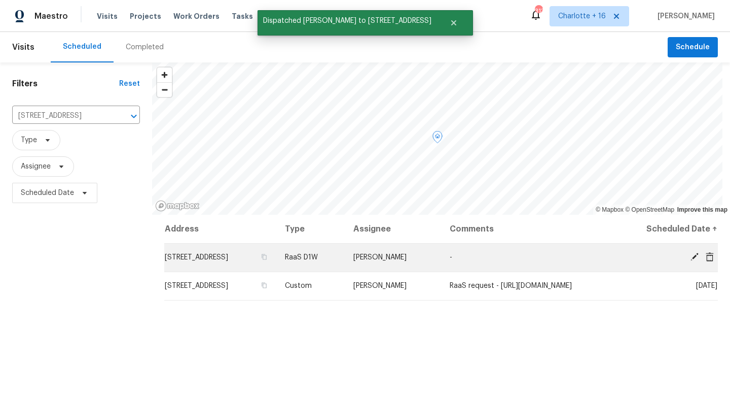
click at [706, 256] on icon at bounding box center [710, 256] width 8 height 9
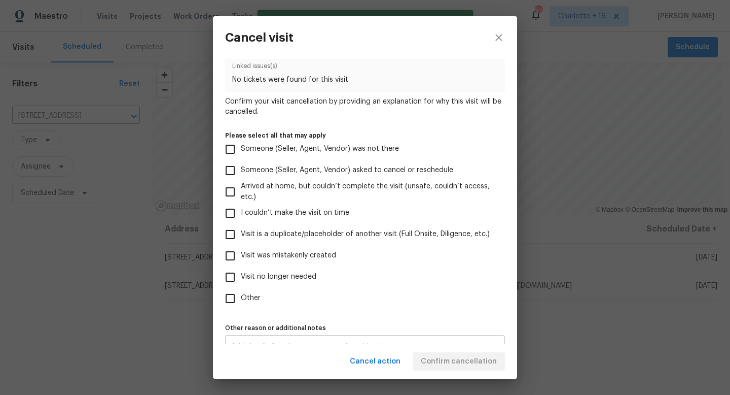
scroll to position [60, 0]
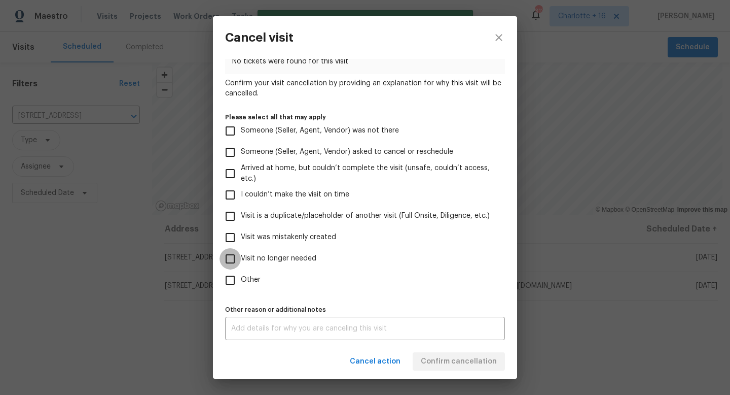
click at [231, 259] on input "Visit no longer needed" at bounding box center [230, 258] width 21 height 21
checkbox input "true"
click at [267, 324] on div "x Other reason or additional notes" at bounding box center [365, 328] width 280 height 23
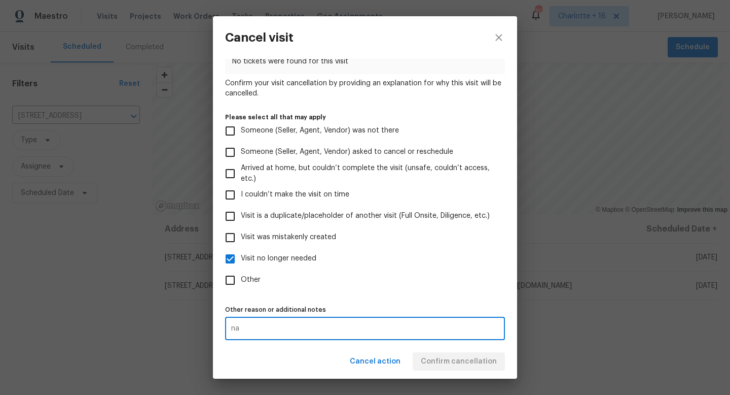
type textarea "na"
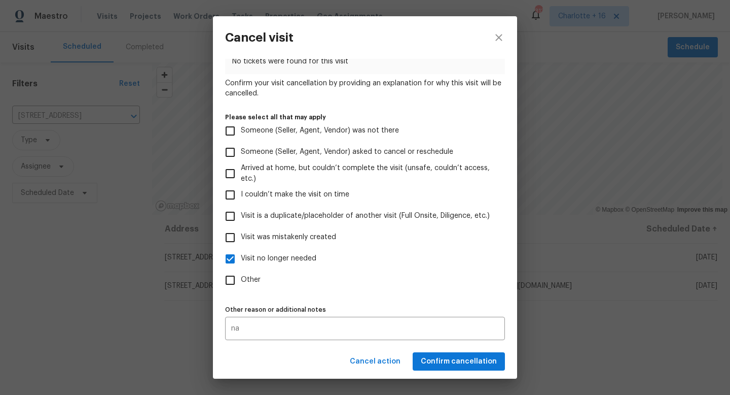
drag, startPoint x: 310, startPoint y: 354, endPoint x: 330, endPoint y: 353, distance: 19.3
click at [310, 354] on div "Cancel action Confirm cancellation" at bounding box center [365, 361] width 304 height 35
click at [435, 361] on span "Confirm cancellation" at bounding box center [459, 361] width 76 height 13
